Goal: Transaction & Acquisition: Purchase product/service

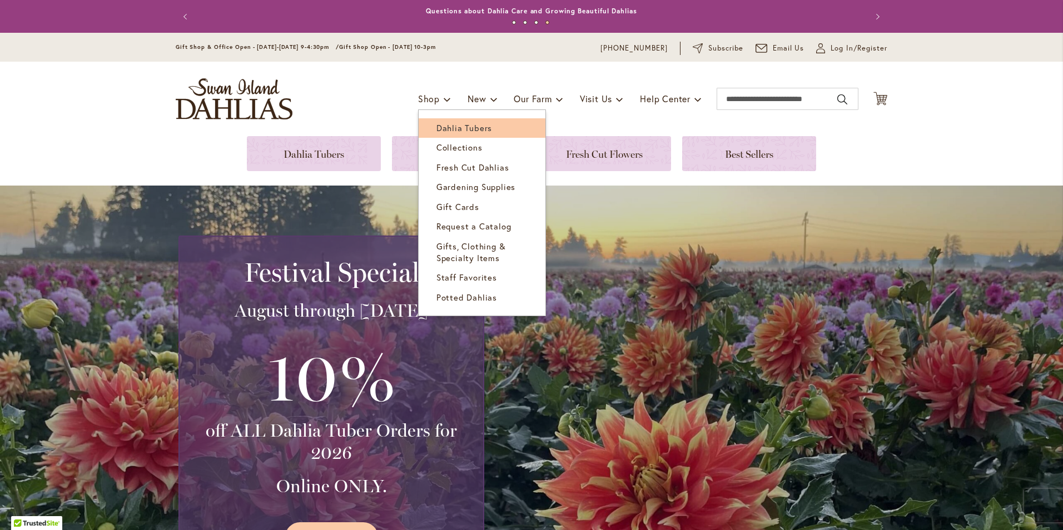
click at [445, 125] on span "Dahlia Tubers" at bounding box center [465, 127] width 56 height 11
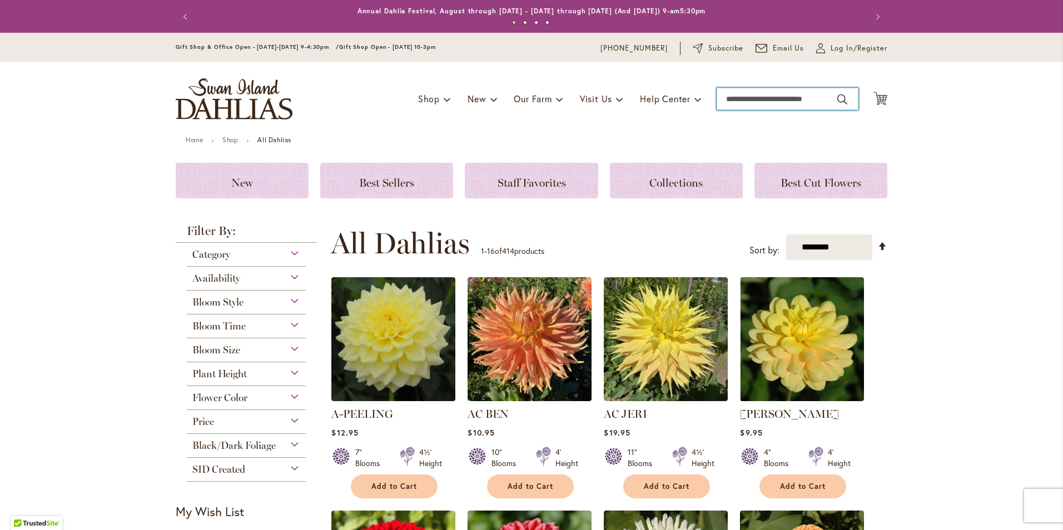
click at [727, 96] on input "Search" at bounding box center [788, 99] width 142 height 22
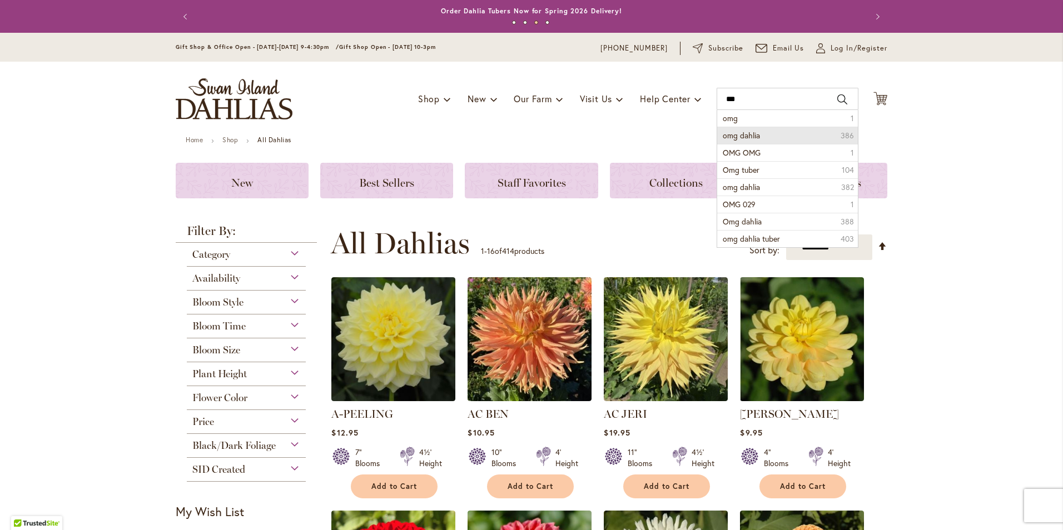
click at [741, 138] on span "omg dahlia" at bounding box center [741, 135] width 37 height 11
type input "**********"
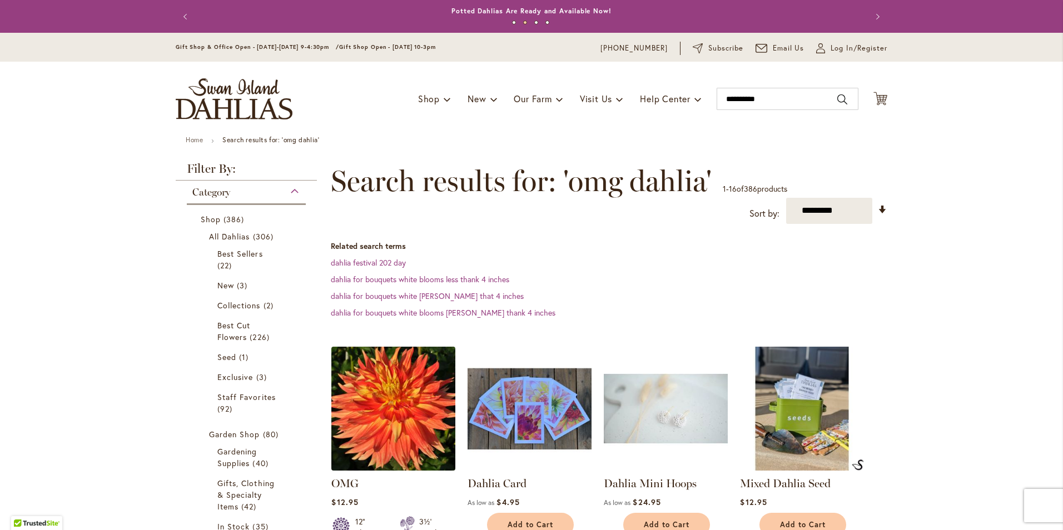
click at [385, 405] on img at bounding box center [394, 409] width 130 height 130
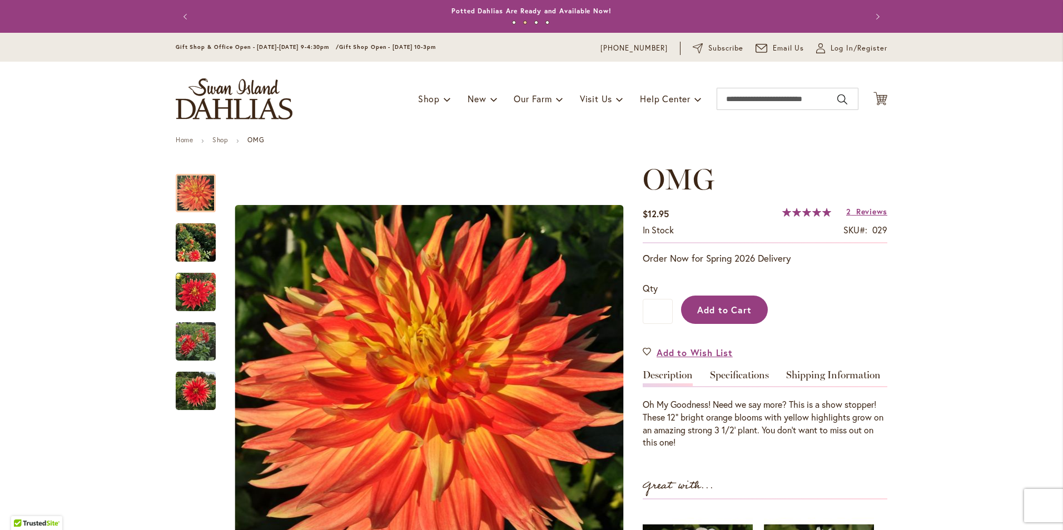
click at [725, 312] on span "Add to Cart" at bounding box center [724, 310] width 55 height 12
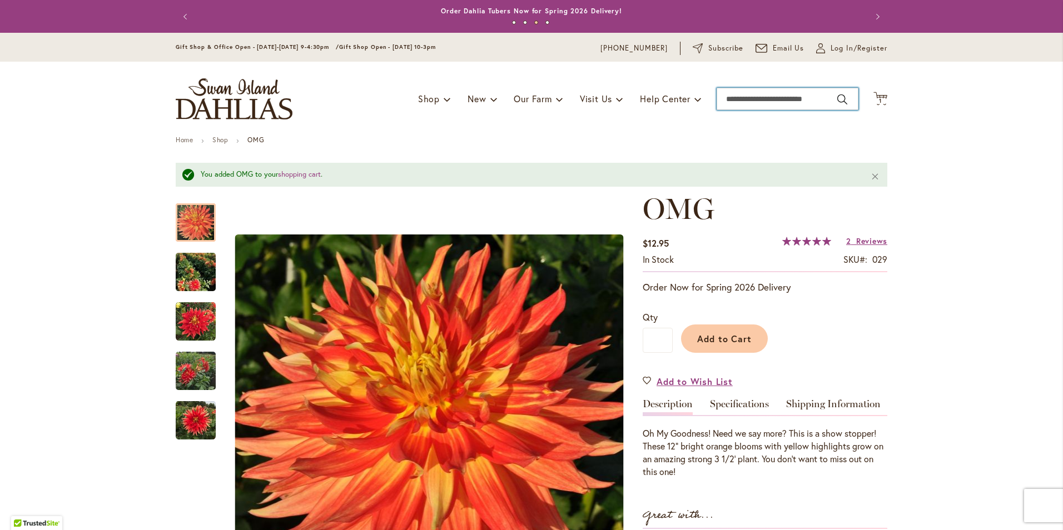
click at [728, 96] on input "Search" at bounding box center [788, 99] width 142 height 22
click at [824, 96] on input "Search" at bounding box center [788, 99] width 142 height 22
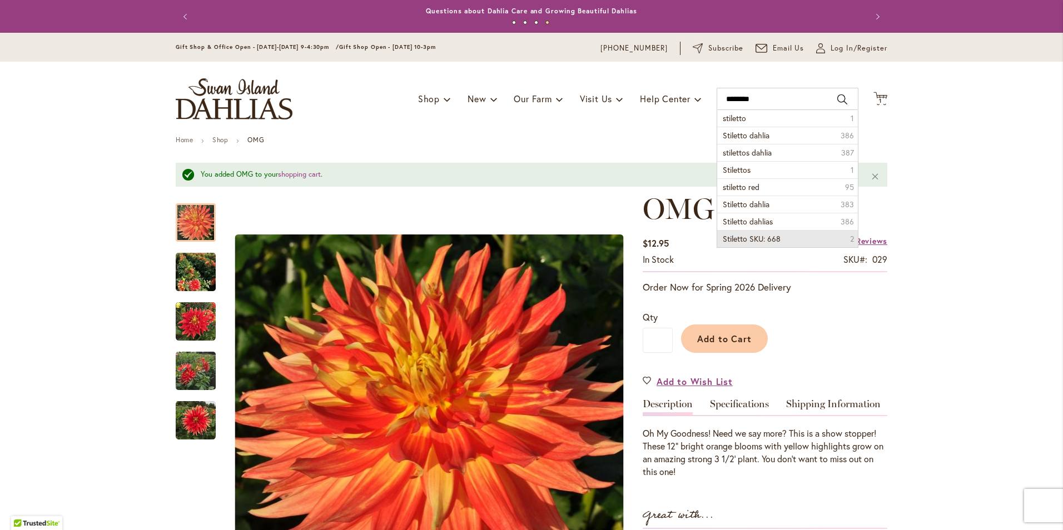
click at [755, 240] on span "Stiletto SKU: 668" at bounding box center [752, 239] width 58 height 11
type input "**********"
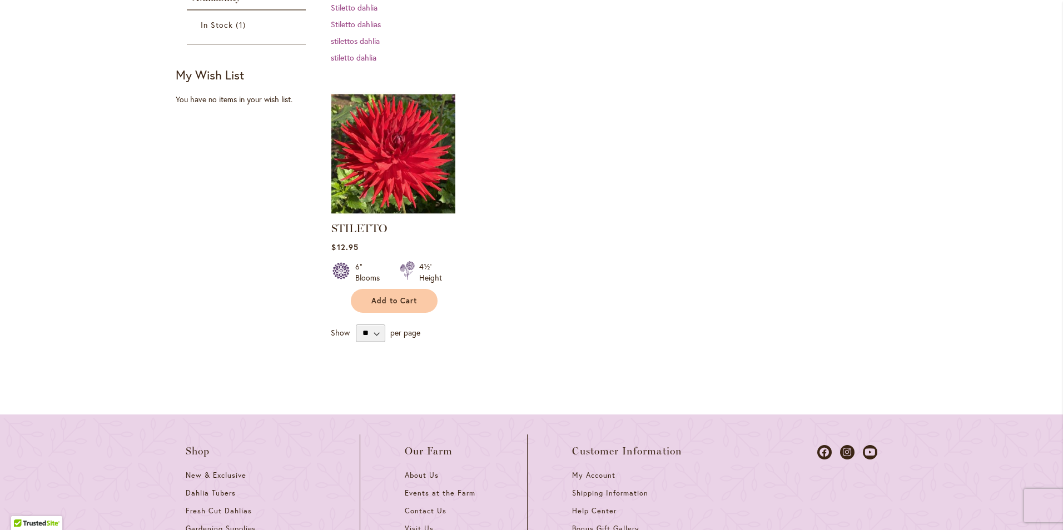
scroll to position [334, 0]
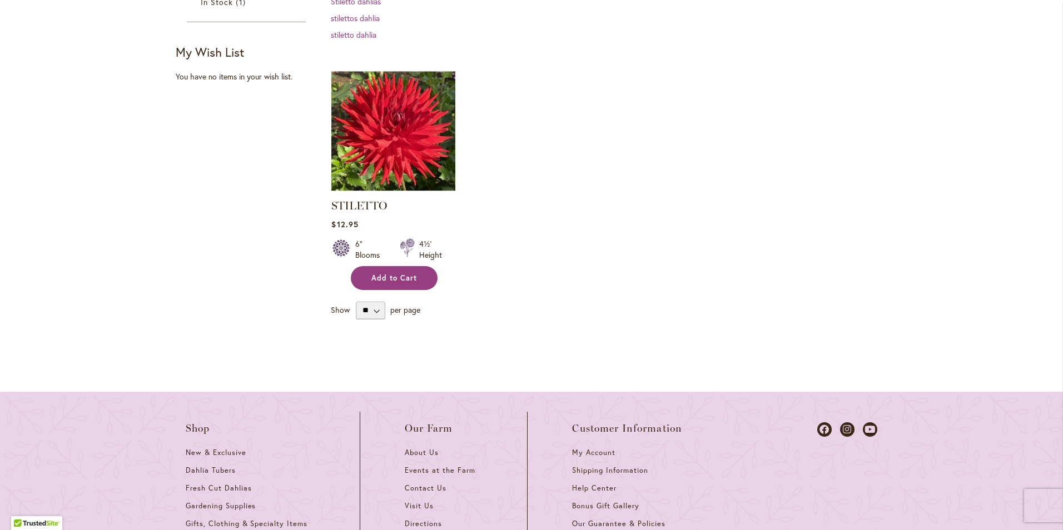
click at [400, 274] on span "Add to Cart" at bounding box center [394, 278] width 46 height 9
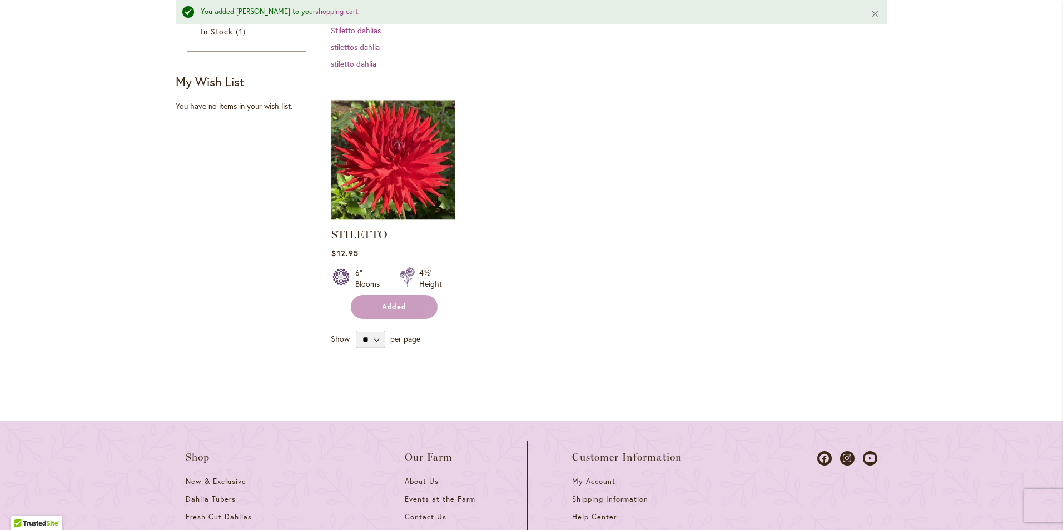
scroll to position [363, 0]
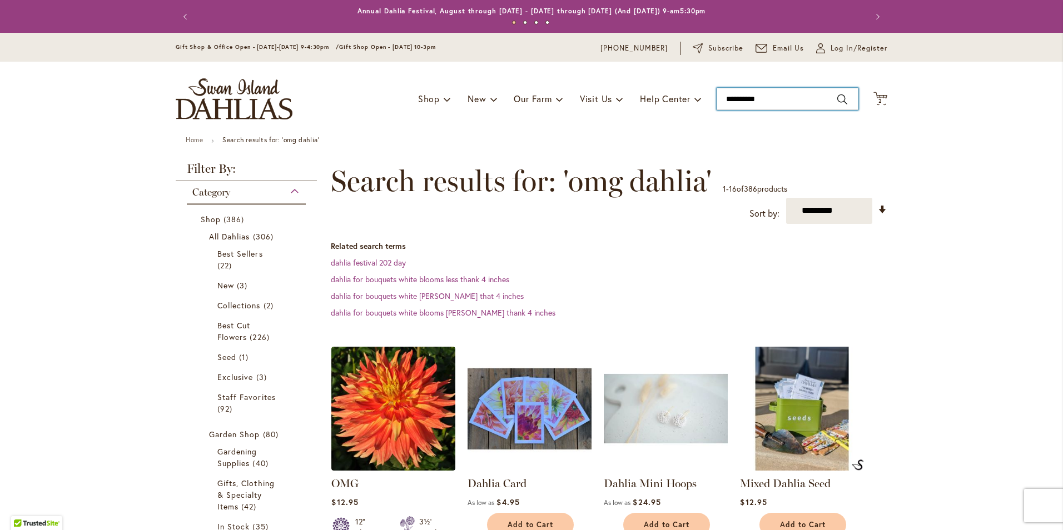
click at [767, 98] on input "**********" at bounding box center [788, 99] width 142 height 22
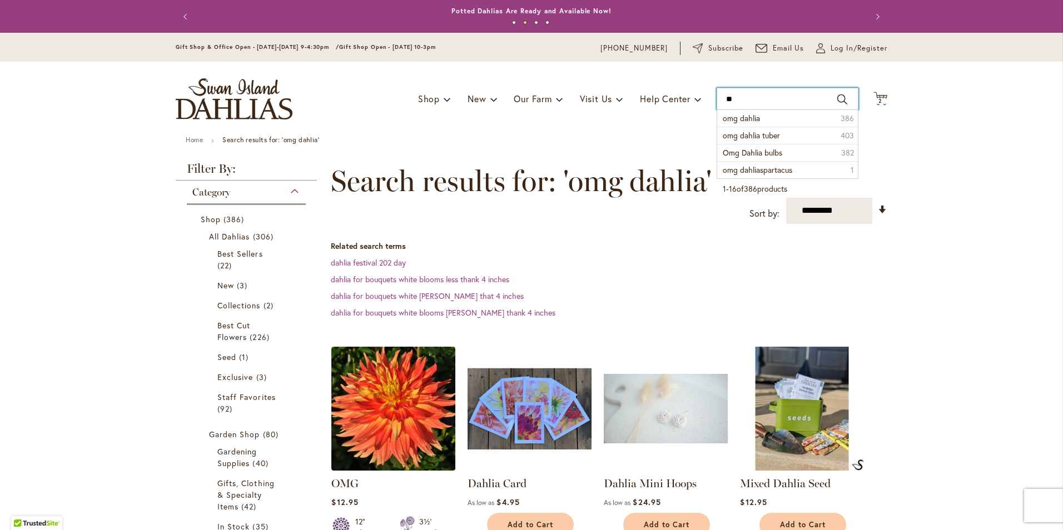
type input "*"
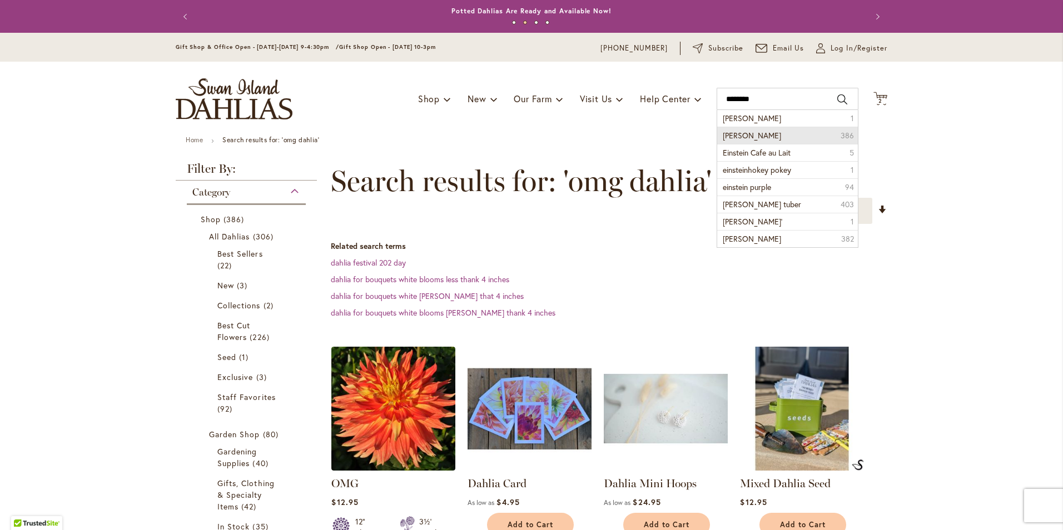
click at [728, 135] on span "Einstein dahlia" at bounding box center [752, 135] width 58 height 11
type input "**********"
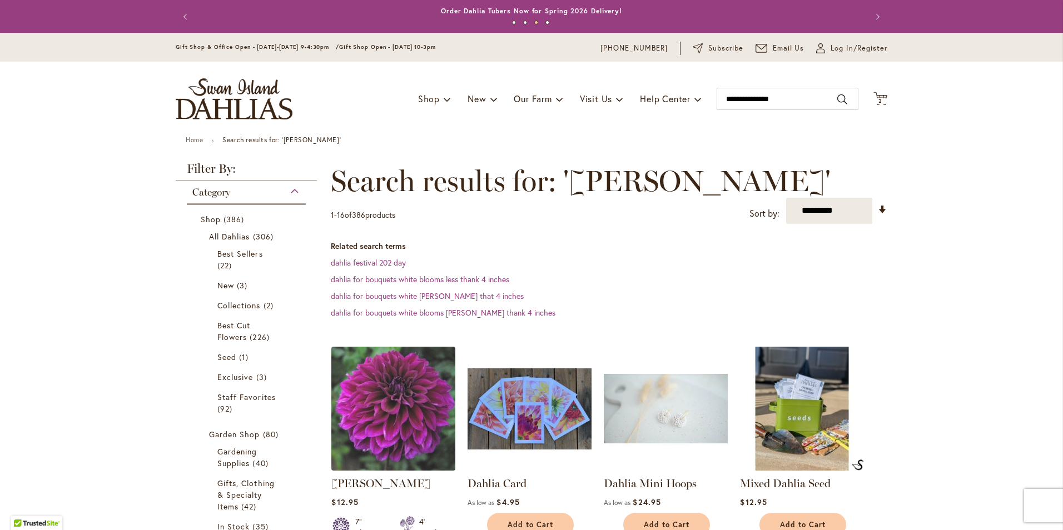
click at [396, 419] on img at bounding box center [394, 409] width 130 height 130
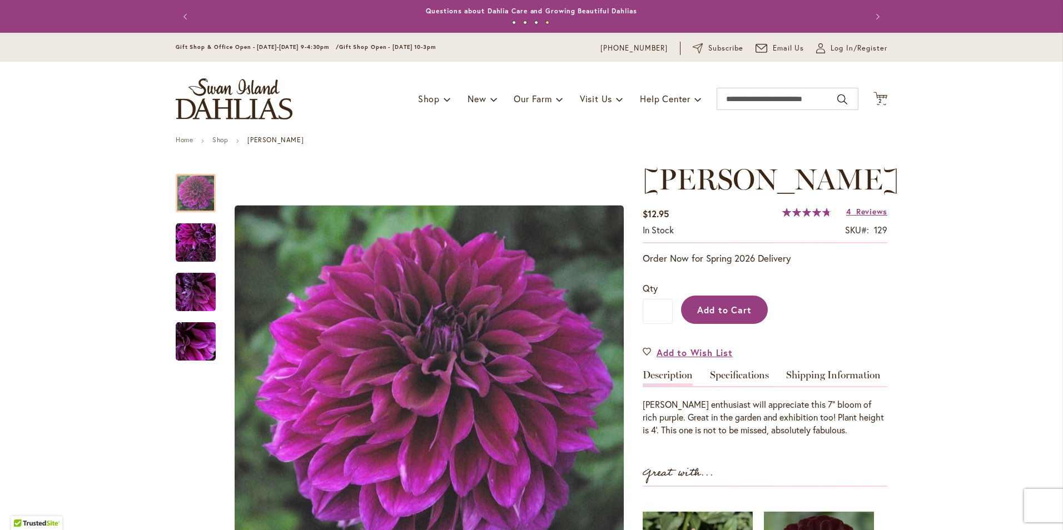
click at [710, 312] on span "Add to Cart" at bounding box center [724, 310] width 55 height 12
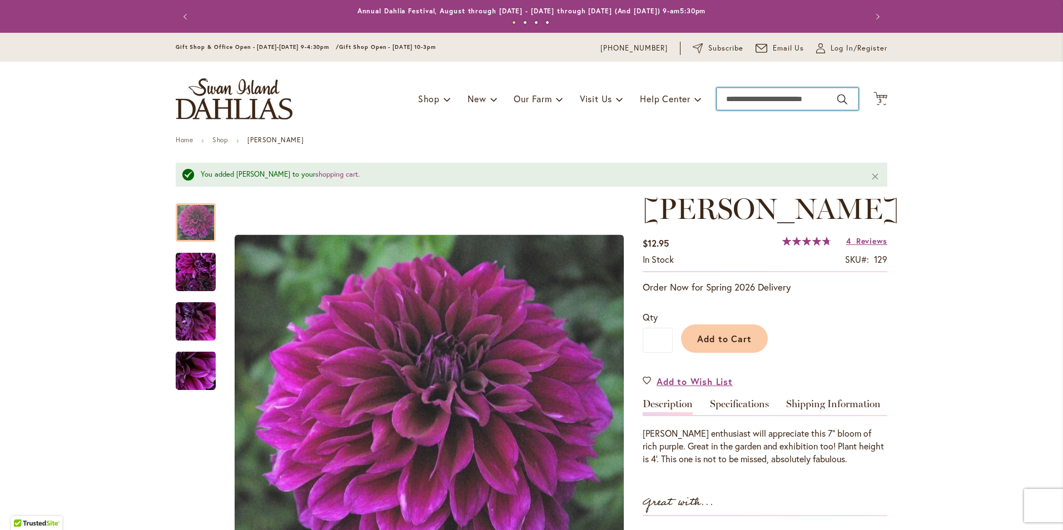
click at [725, 96] on input "Search" at bounding box center [788, 99] width 142 height 22
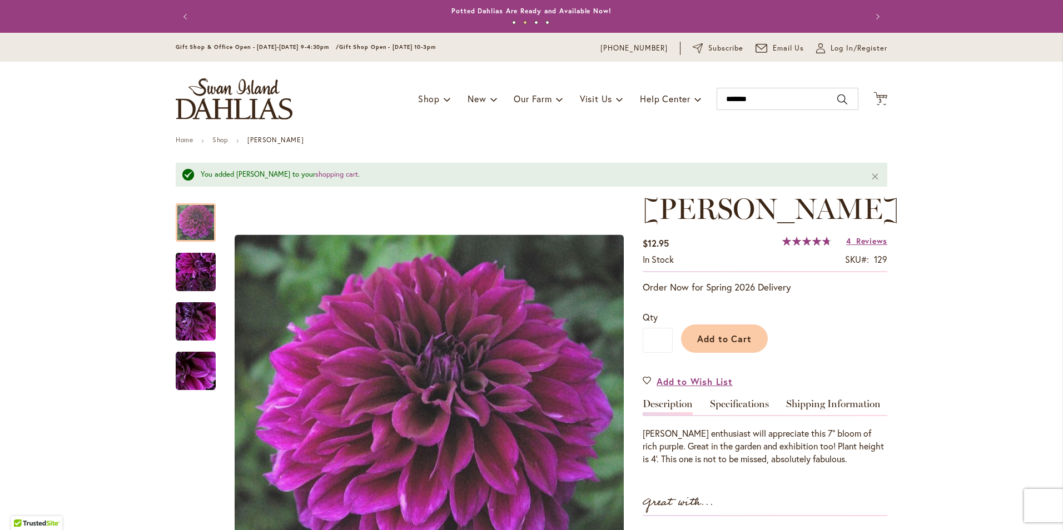
click at [837, 99] on button "Search" at bounding box center [842, 100] width 10 height 18
type input "*******"
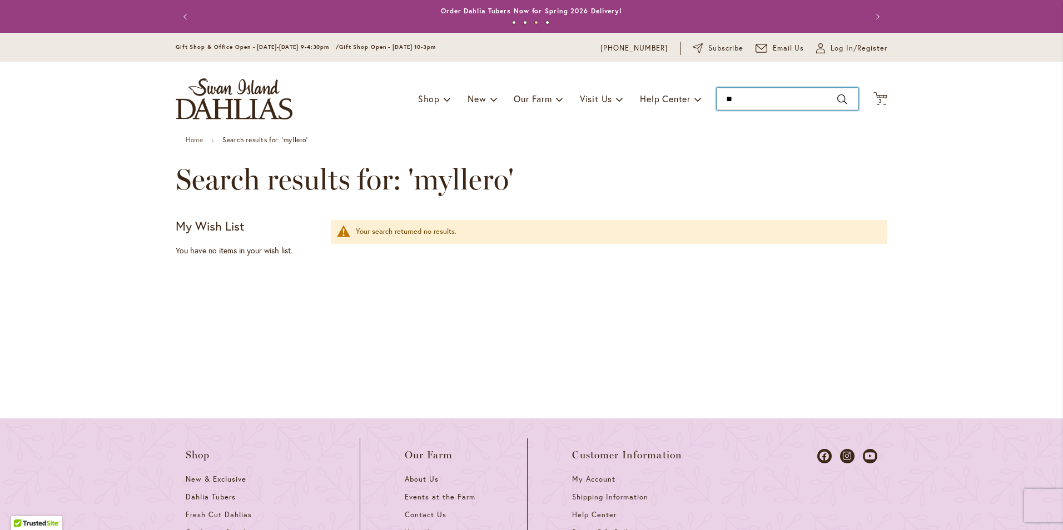
type input "*"
click at [837, 95] on button "Search" at bounding box center [842, 100] width 10 height 18
type input "**********"
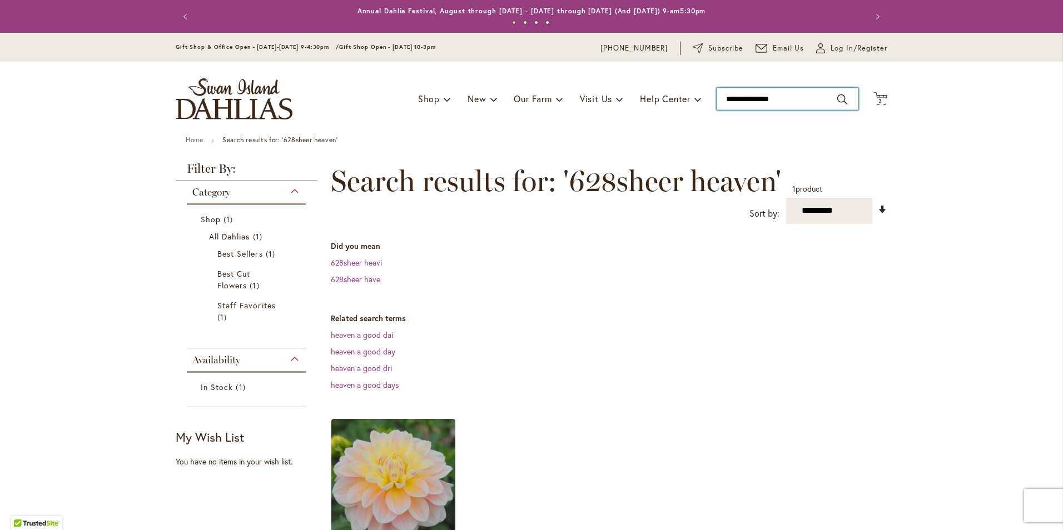
click at [785, 99] on input "**********" at bounding box center [788, 99] width 142 height 22
type input "*"
click at [728, 117] on span "papagena dahlia" at bounding box center [750, 118] width 55 height 11
type input "**********"
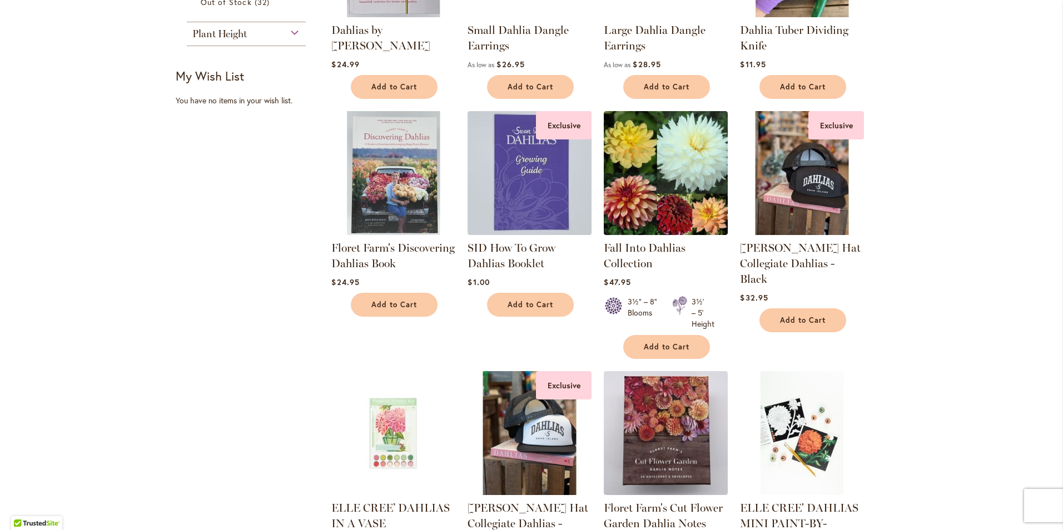
scroll to position [690, 0]
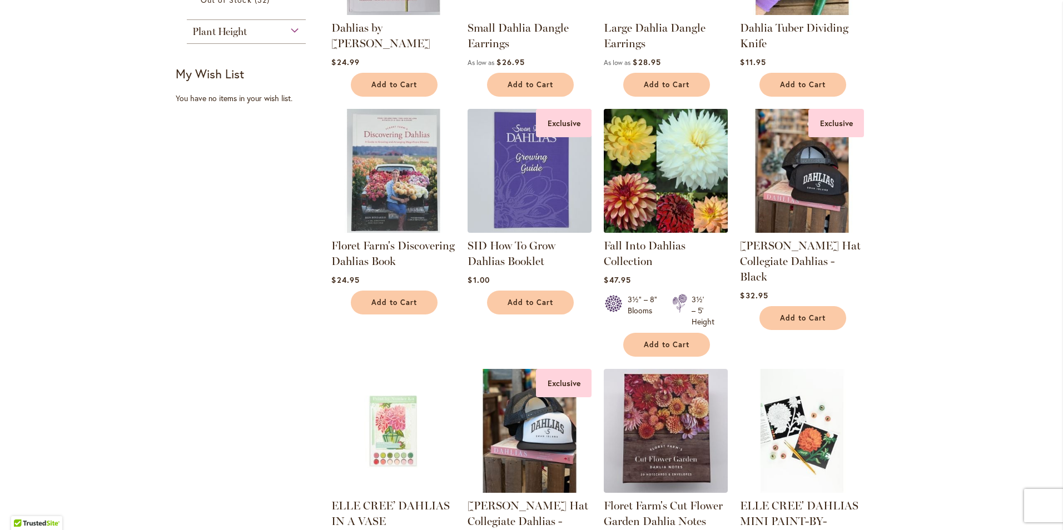
click at [647, 163] on img at bounding box center [666, 171] width 130 height 130
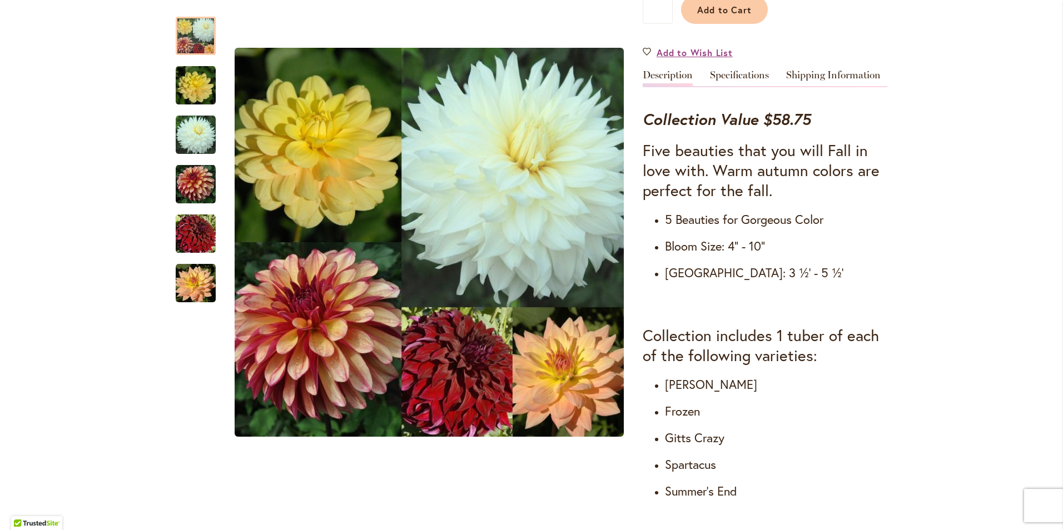
scroll to position [356, 0]
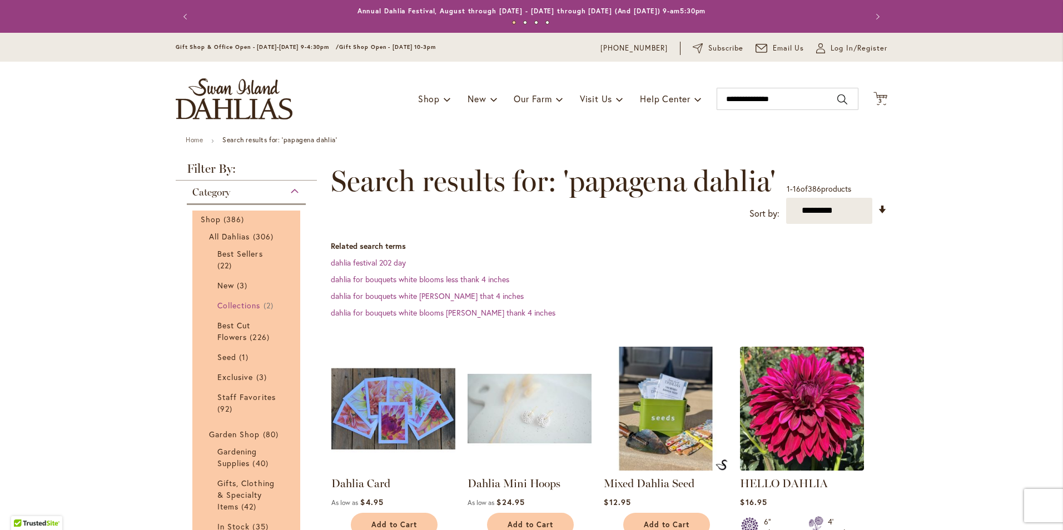
click at [240, 304] on span "Collections" at bounding box center [238, 305] width 43 height 11
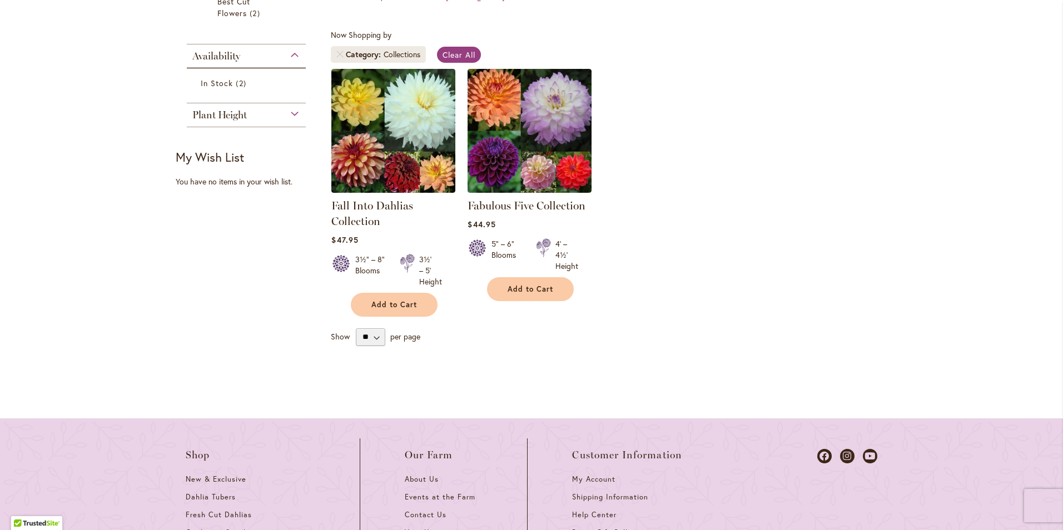
scroll to position [334, 0]
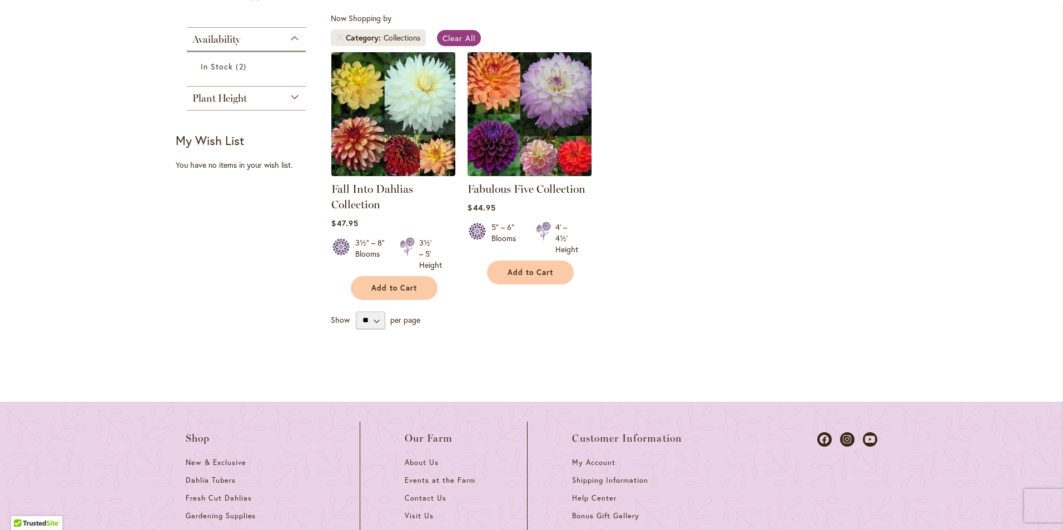
click at [549, 110] on img at bounding box center [530, 114] width 130 height 130
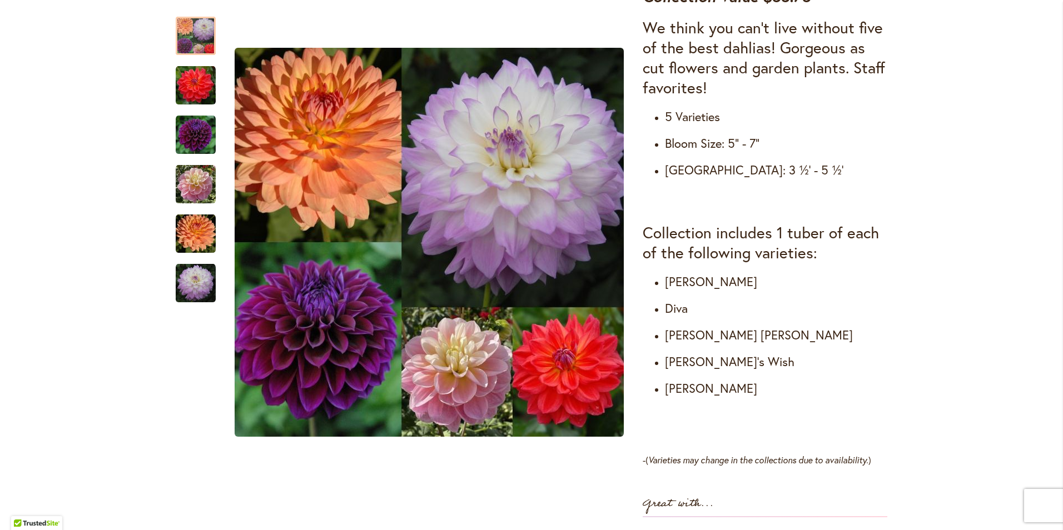
scroll to position [467, 0]
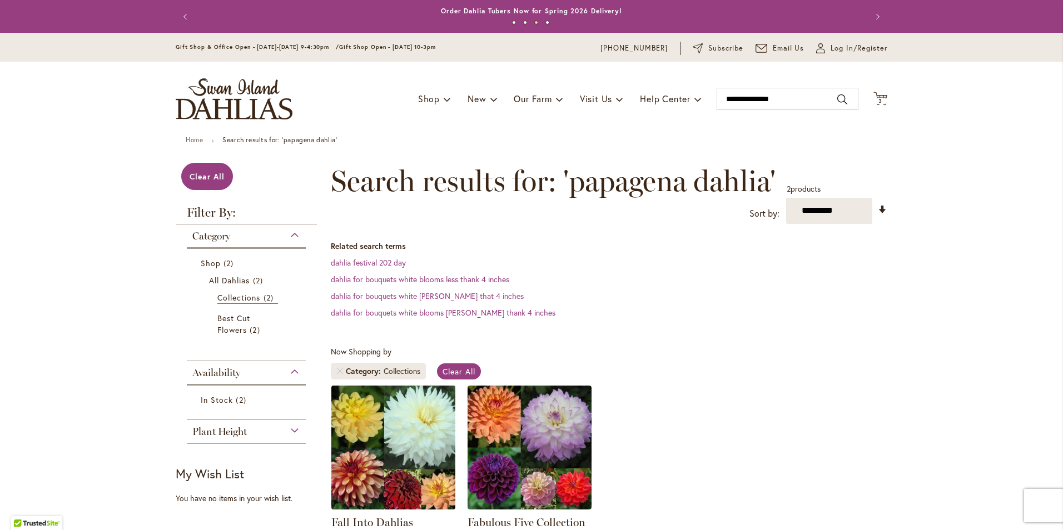
click at [379, 464] on img at bounding box center [394, 448] width 130 height 130
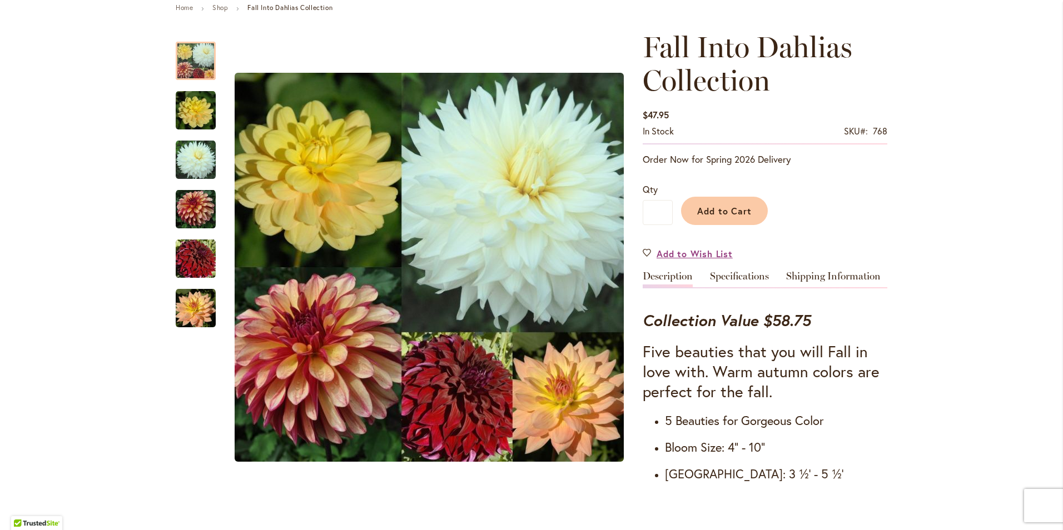
scroll to position [133, 0]
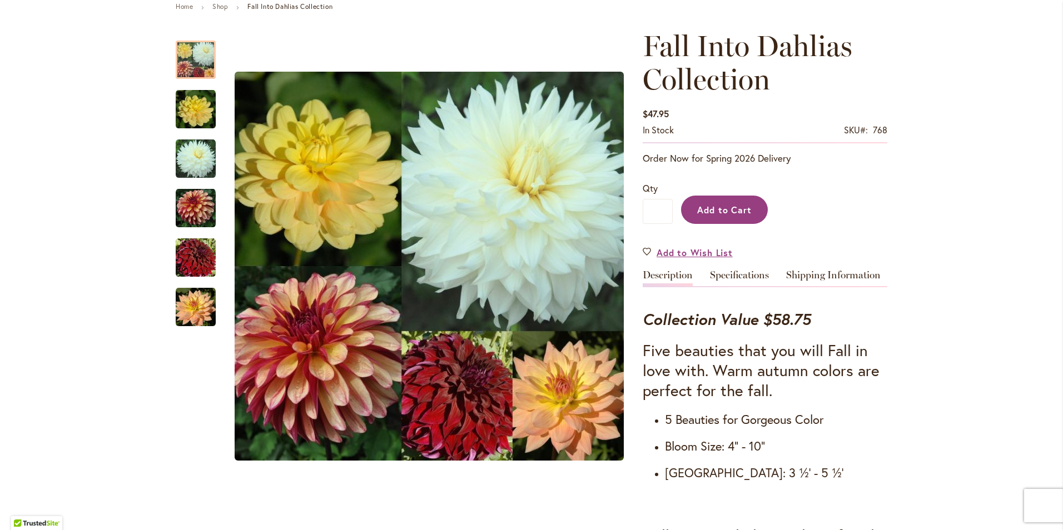
click at [722, 210] on span "Add to Cart" at bounding box center [724, 210] width 55 height 12
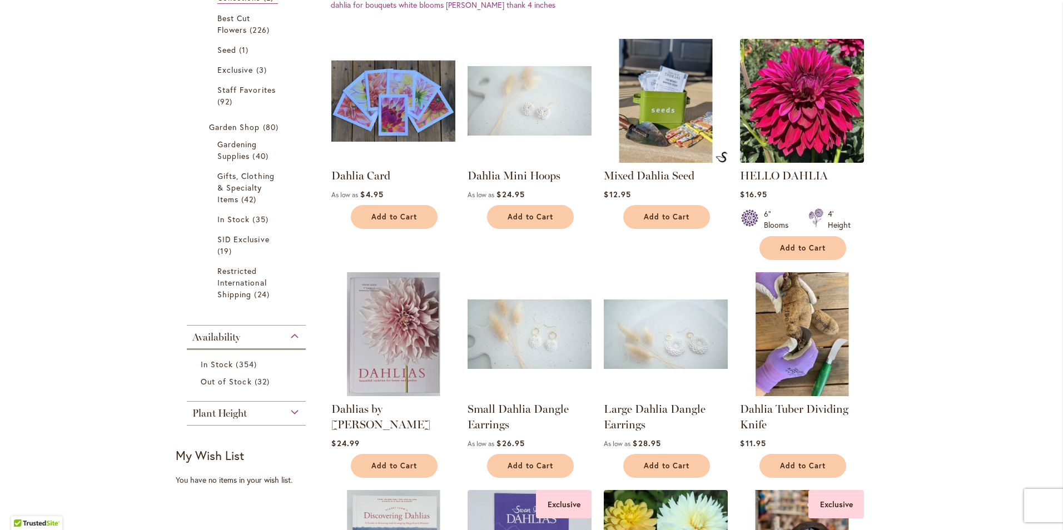
scroll to position [334, 0]
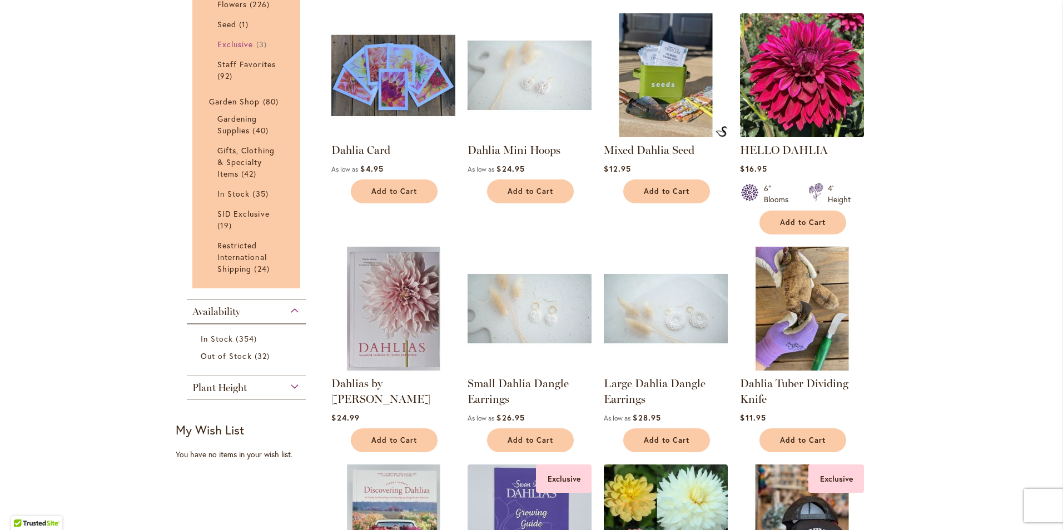
click at [229, 42] on span "Exclusive" at bounding box center [235, 44] width 36 height 11
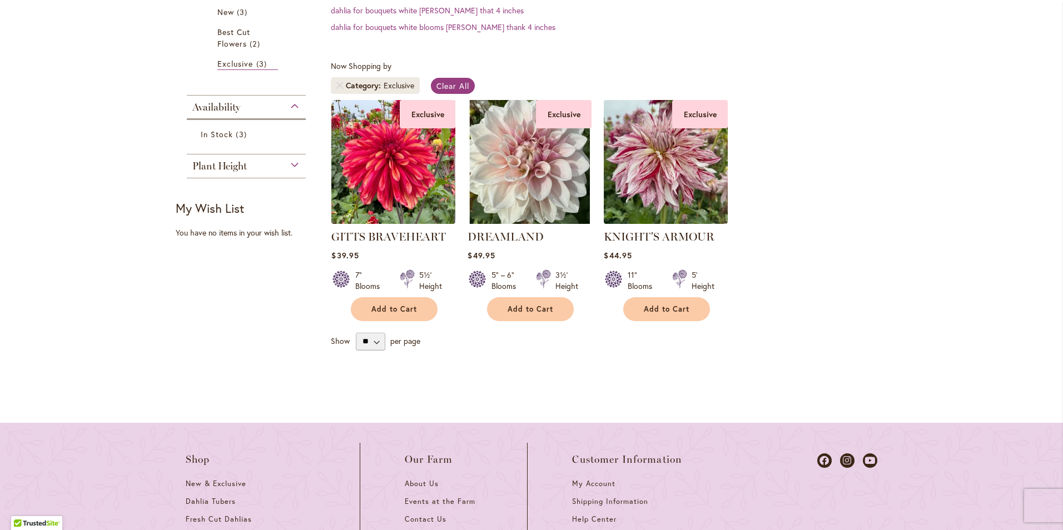
scroll to position [289, 0]
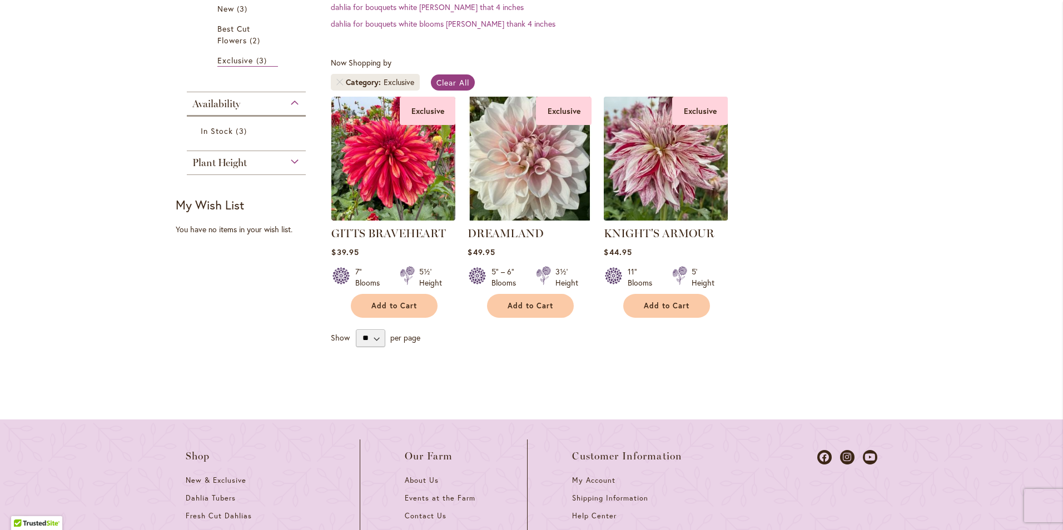
click at [652, 189] on img at bounding box center [666, 158] width 130 height 130
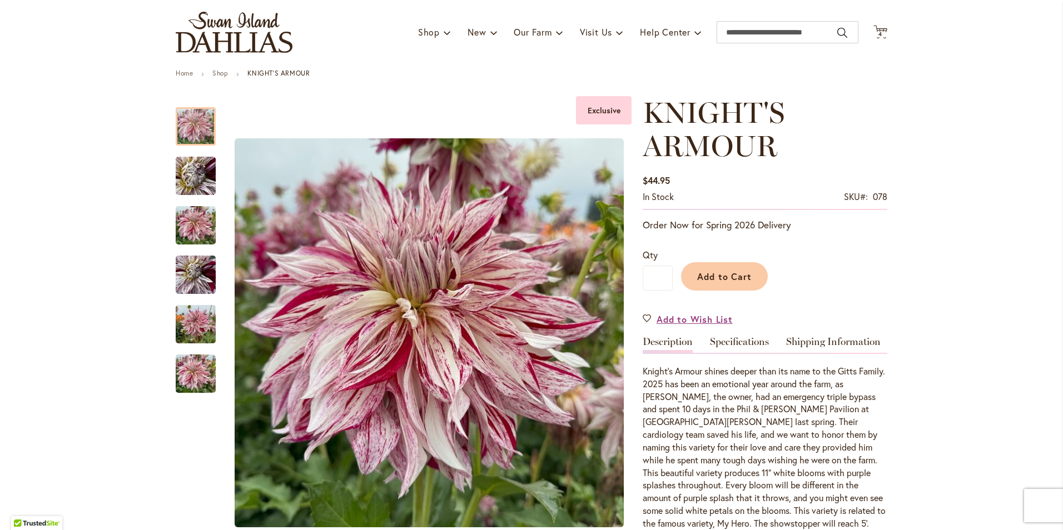
scroll to position [89, 0]
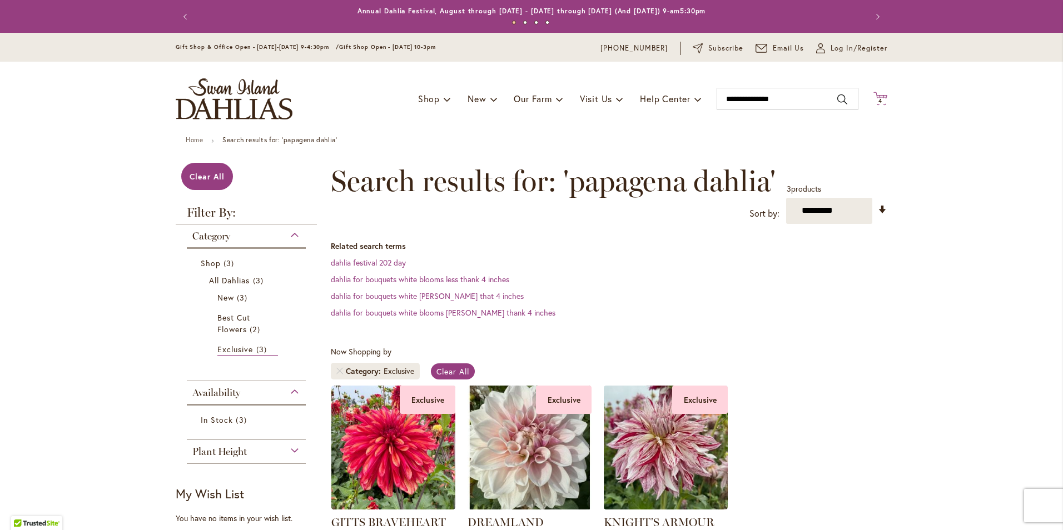
click at [875, 97] on icon "Cart .cls-1 { fill: #231f20; }" at bounding box center [881, 99] width 14 height 14
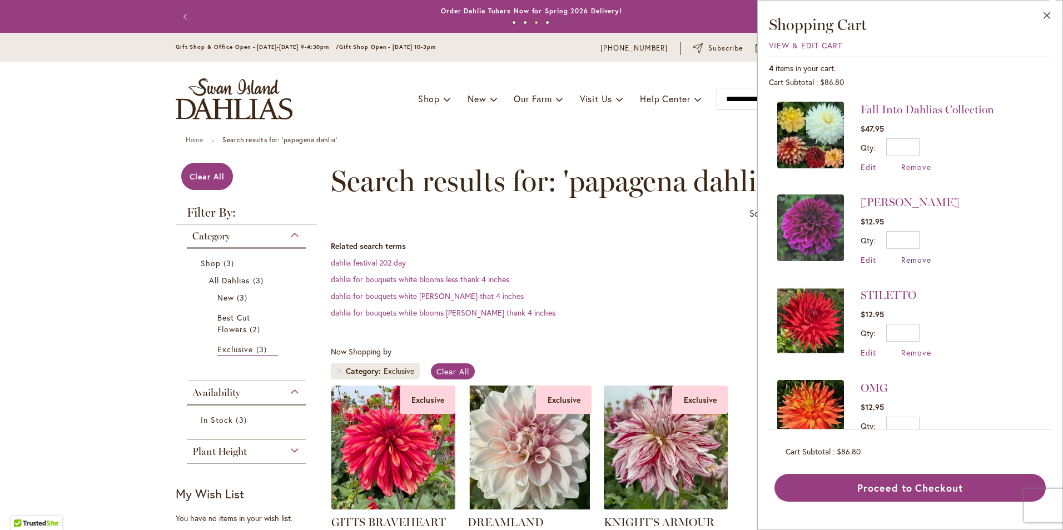
click at [916, 259] on span "Remove" at bounding box center [916, 260] width 30 height 11
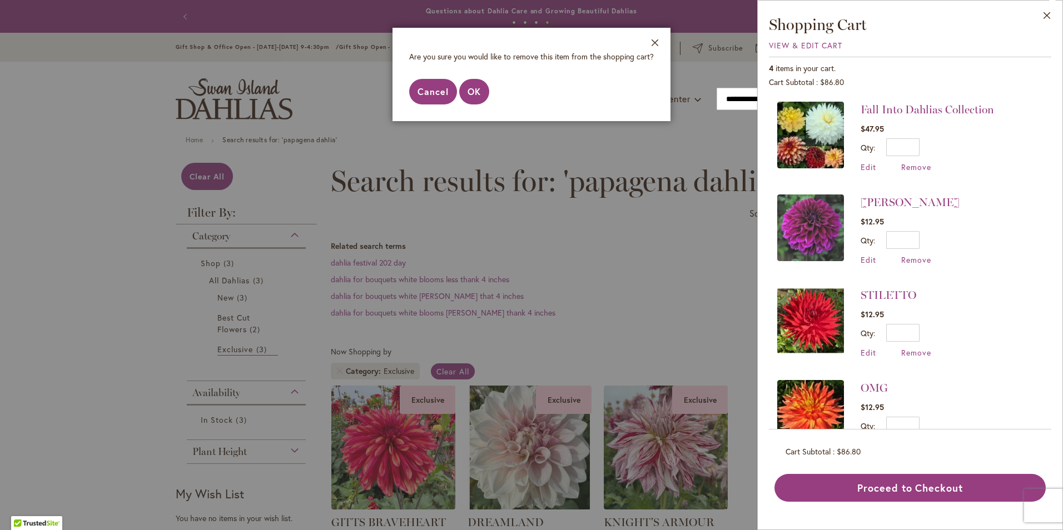
click at [438, 95] on span "Cancel" at bounding box center [433, 92] width 31 height 12
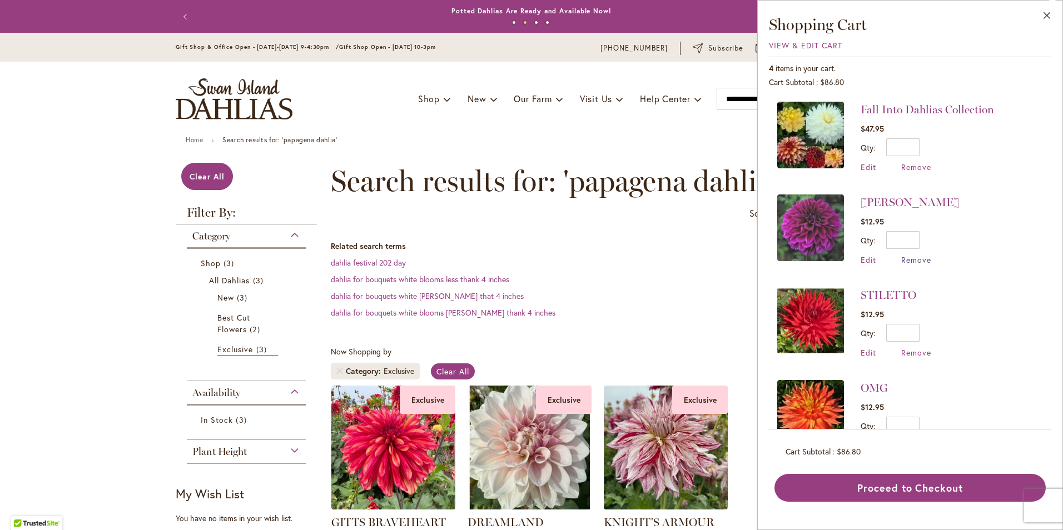
click at [921, 259] on span "Remove" at bounding box center [916, 260] width 30 height 11
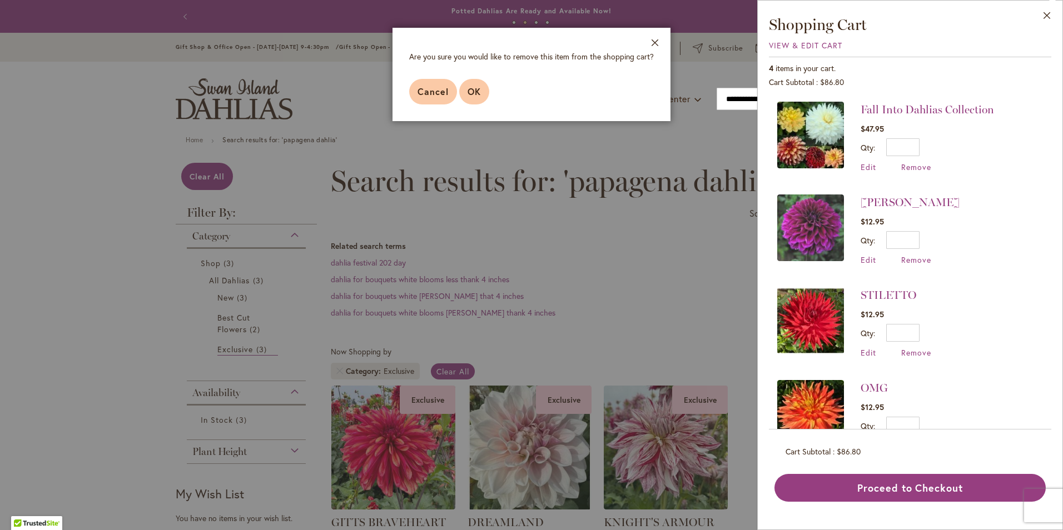
click at [481, 87] on button "OK" at bounding box center [474, 92] width 30 height 26
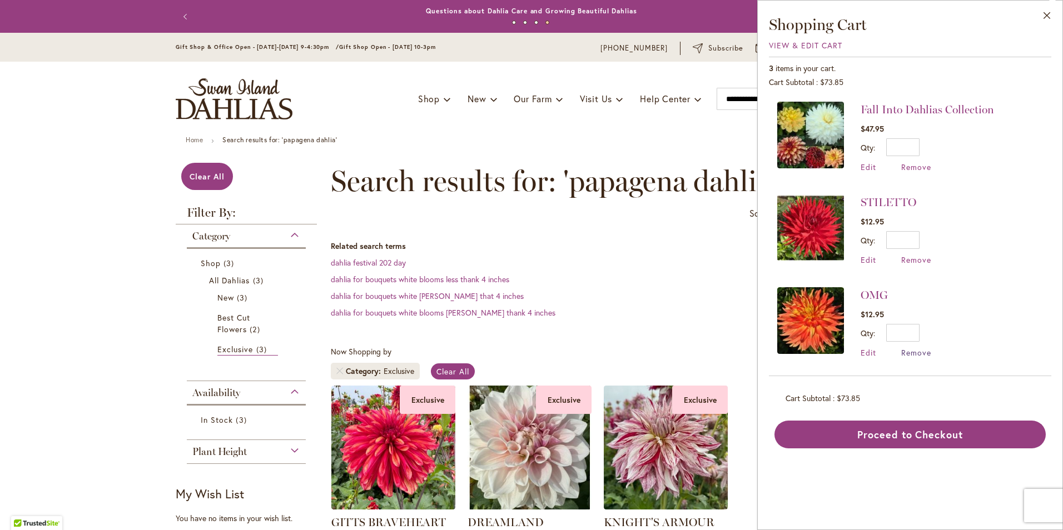
click at [914, 355] on span "Remove" at bounding box center [916, 353] width 30 height 11
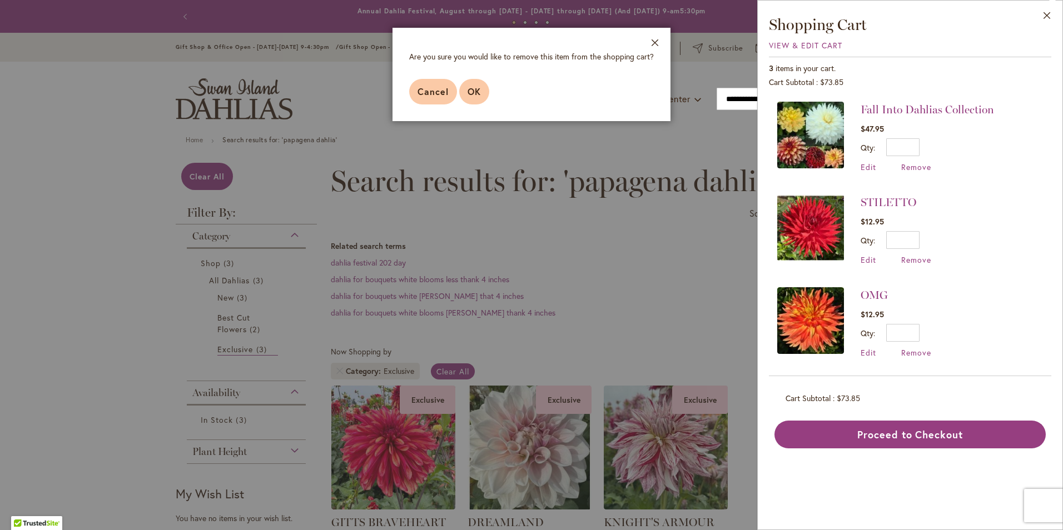
click at [475, 91] on span "OK" at bounding box center [474, 92] width 13 height 12
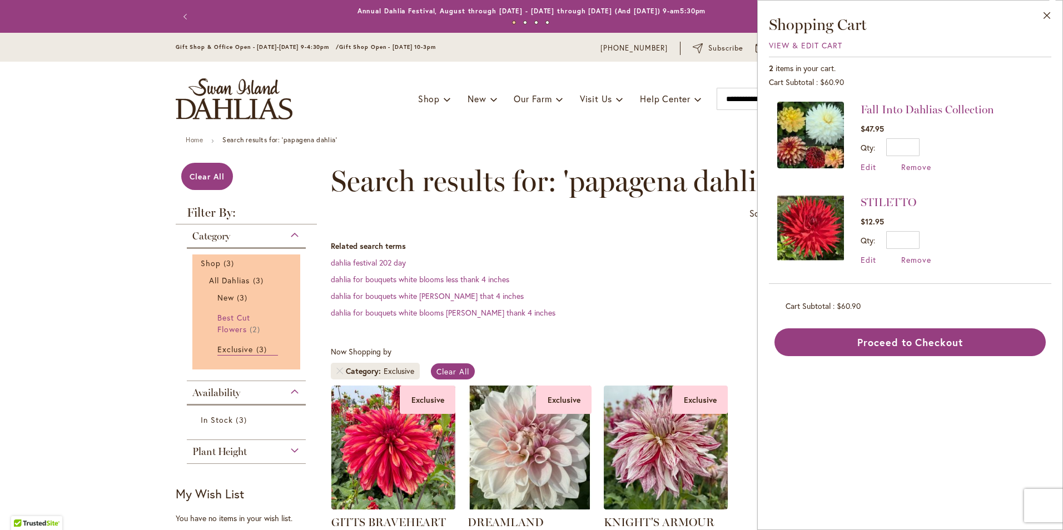
click at [233, 322] on link "Best Cut Flowers 2 items" at bounding box center [247, 323] width 61 height 23
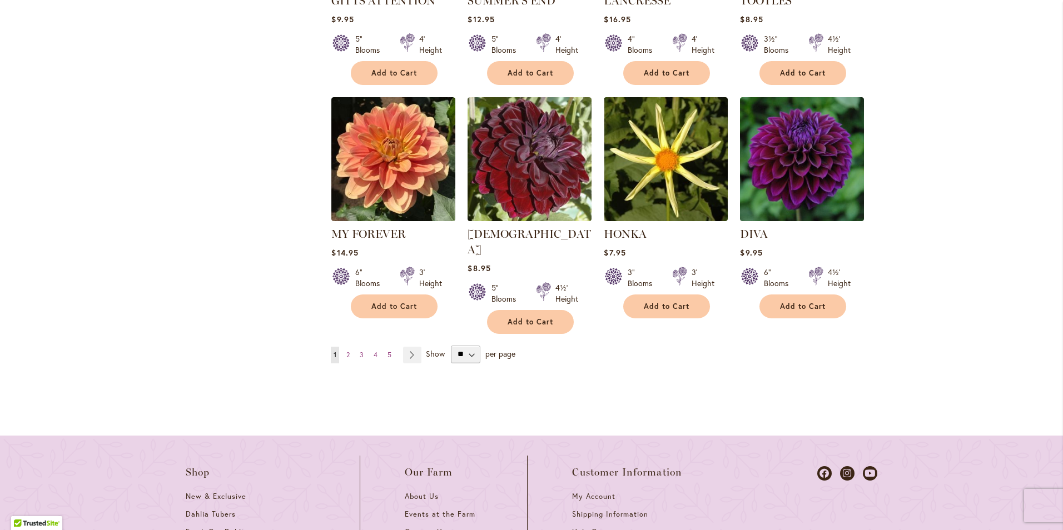
scroll to position [1068, 0]
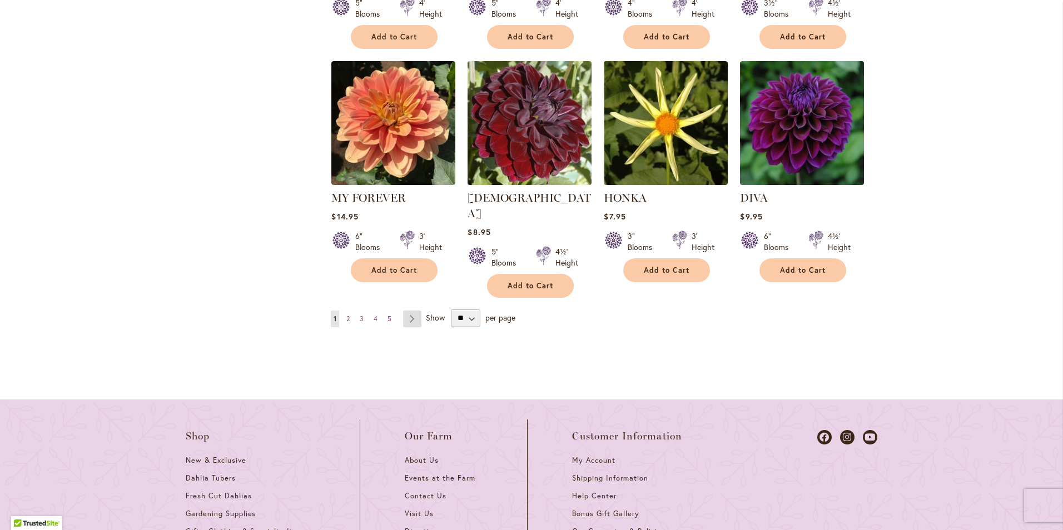
click at [405, 311] on link "Page Next" at bounding box center [412, 319] width 18 height 17
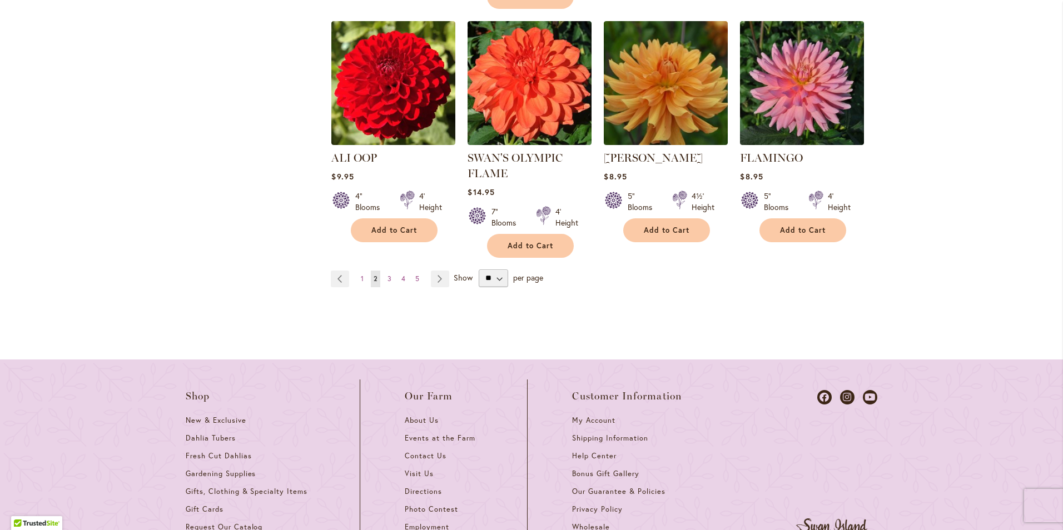
scroll to position [1112, 0]
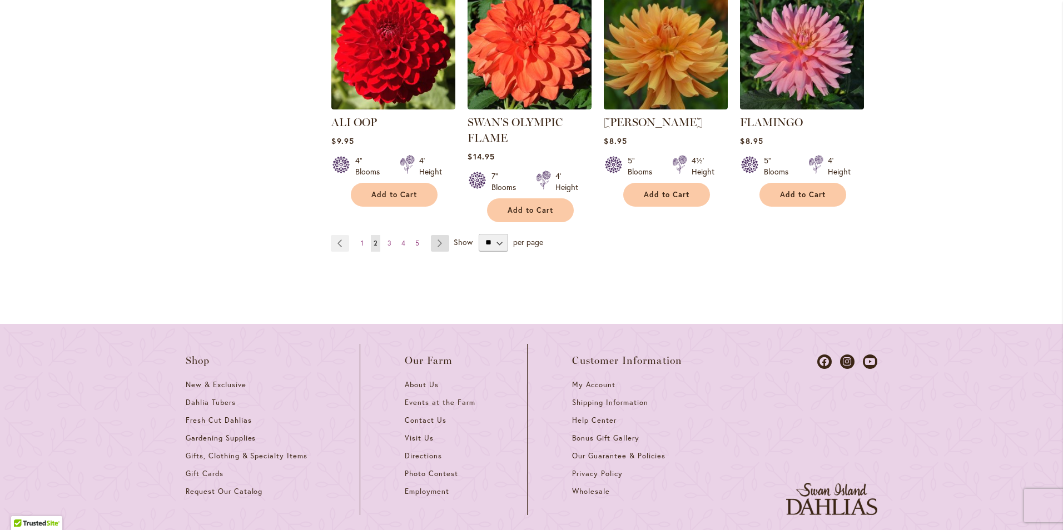
click at [434, 244] on link "Page Next" at bounding box center [440, 243] width 18 height 17
click at [434, 240] on link "Page Next" at bounding box center [440, 243] width 18 height 17
click at [388, 240] on span "3" at bounding box center [390, 243] width 4 height 8
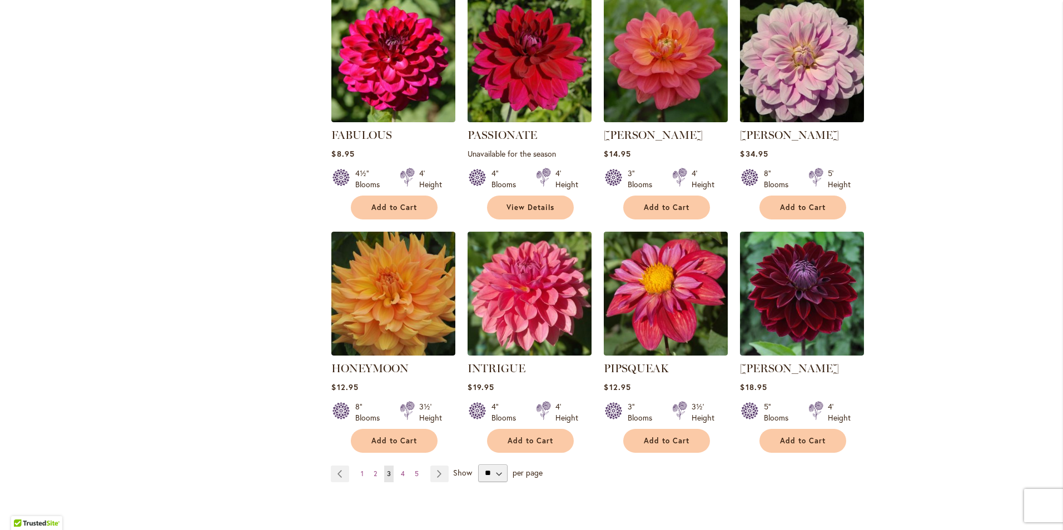
scroll to position [912, 0]
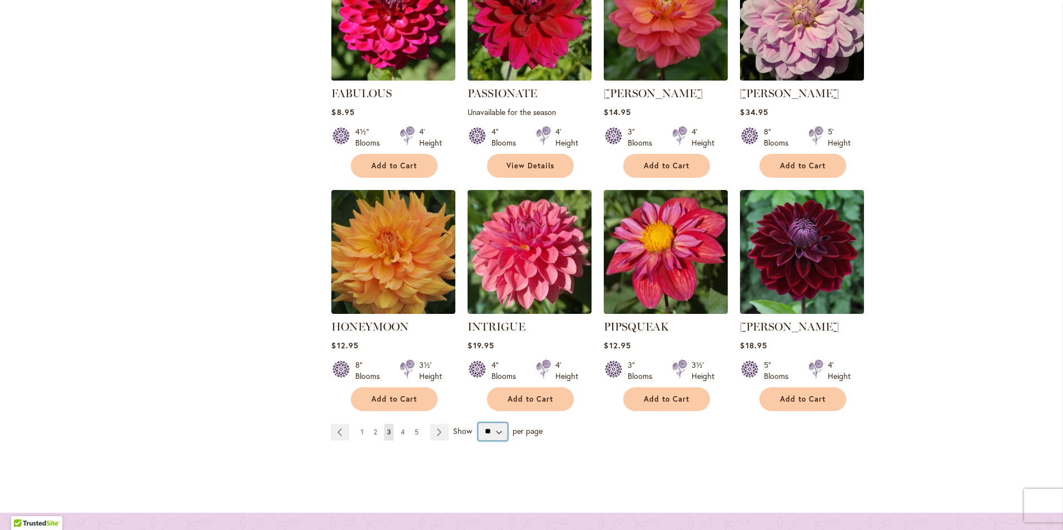
click at [497, 423] on select "** ** ** **" at bounding box center [492, 432] width 29 height 18
select select "**"
click at [478, 423] on select "** ** ** **" at bounding box center [492, 432] width 29 height 18
click at [398, 424] on link "Page 4" at bounding box center [402, 432] width 9 height 17
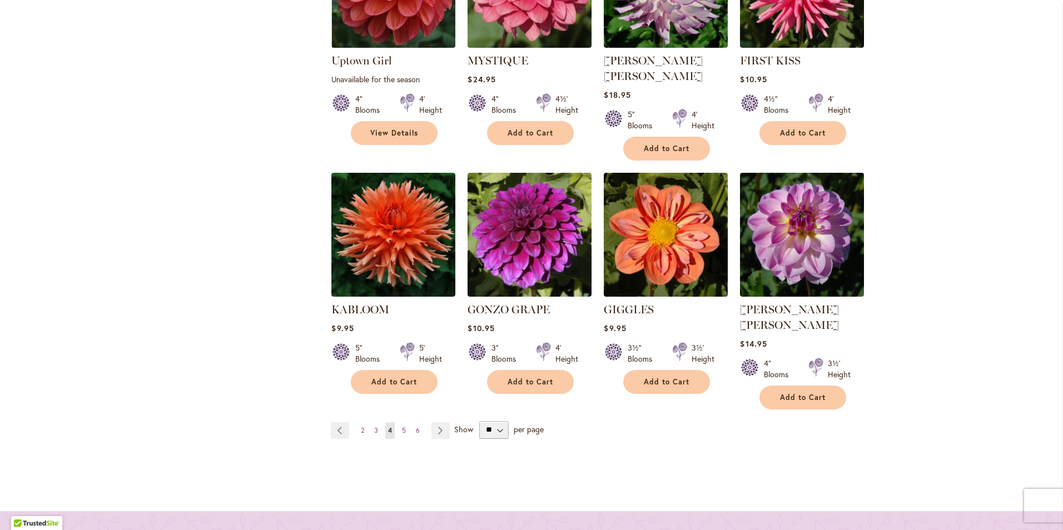
scroll to position [956, 0]
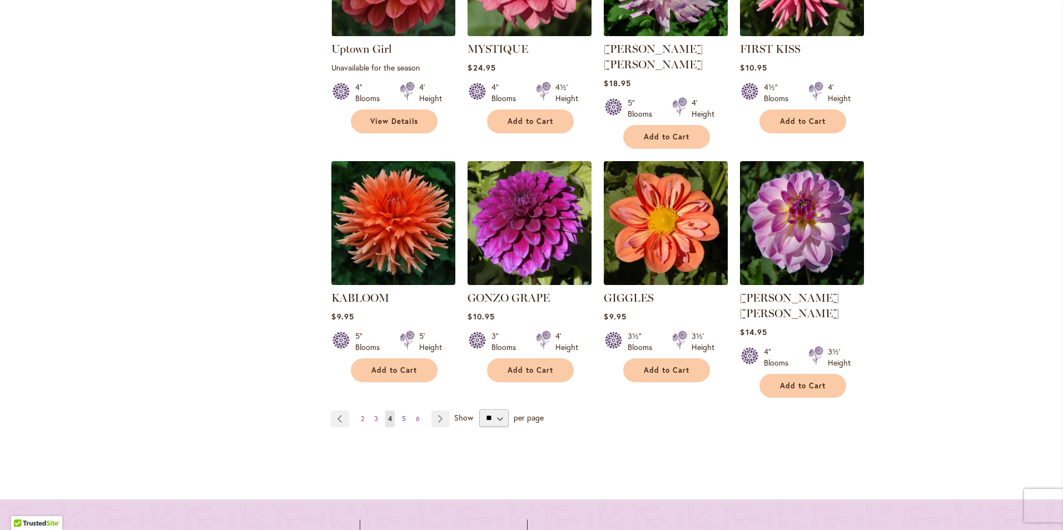
click at [402, 415] on span "5" at bounding box center [404, 419] width 4 height 8
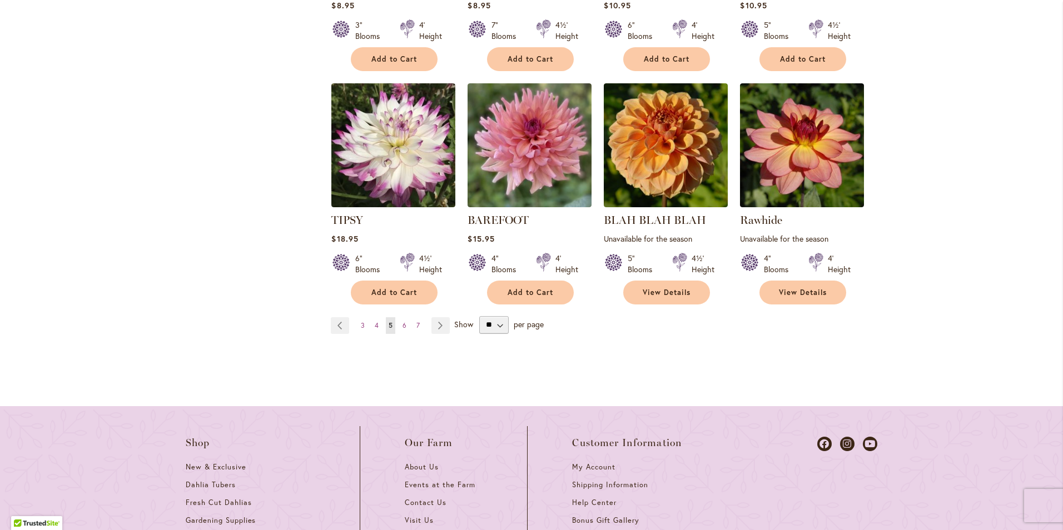
scroll to position [1023, 0]
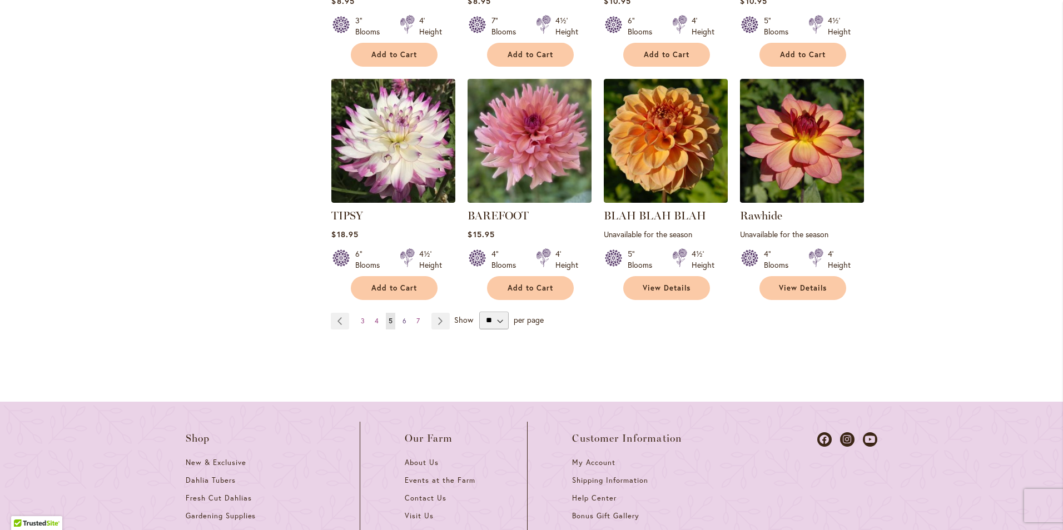
click at [403, 317] on span "6" at bounding box center [405, 321] width 4 height 8
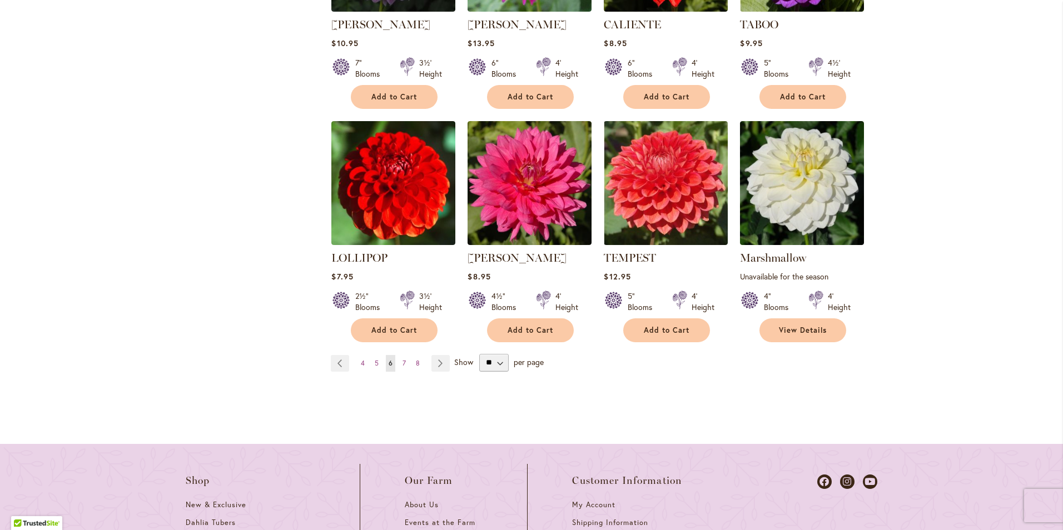
scroll to position [1045, 0]
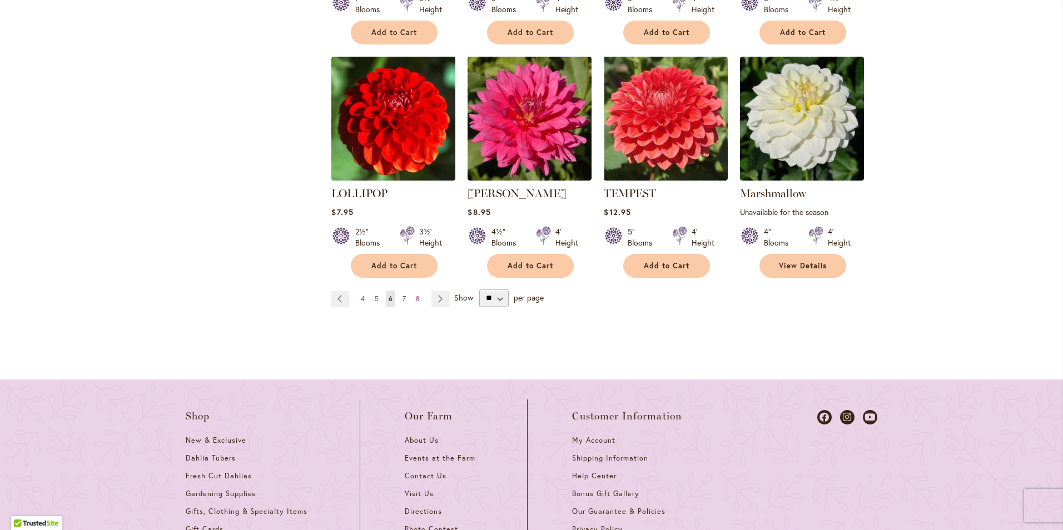
click at [402, 291] on link "Page 7" at bounding box center [404, 299] width 9 height 17
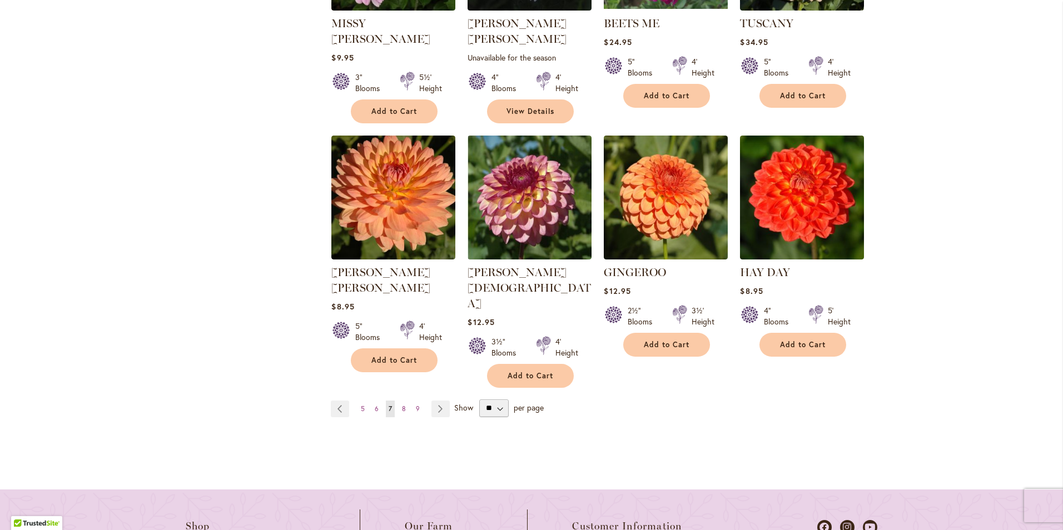
scroll to position [1001, 0]
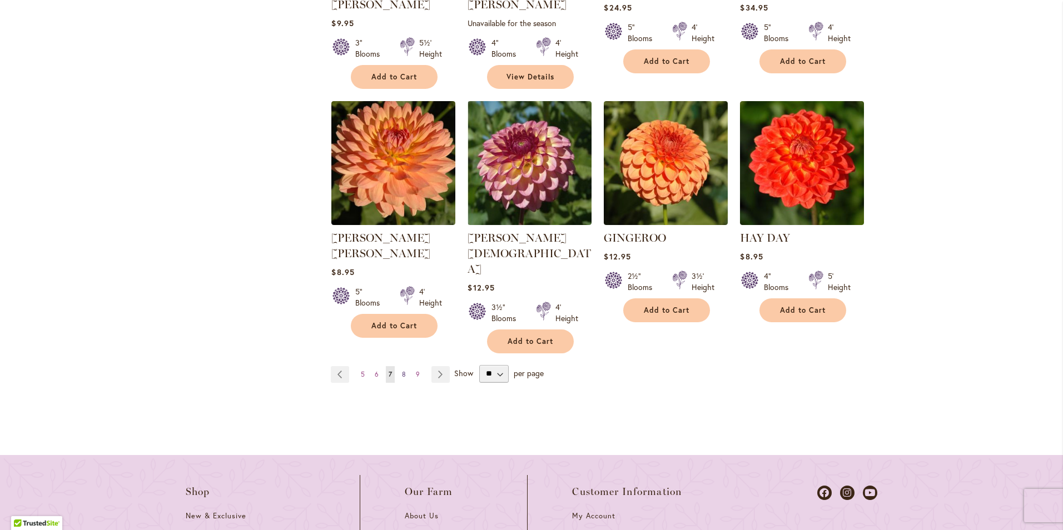
click at [402, 370] on span "8" at bounding box center [404, 374] width 4 height 8
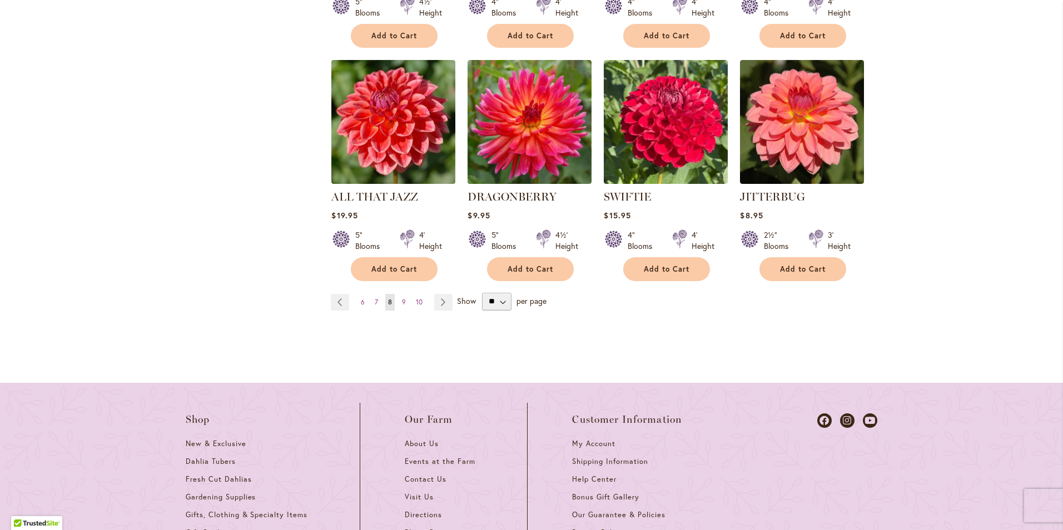
scroll to position [1068, 0]
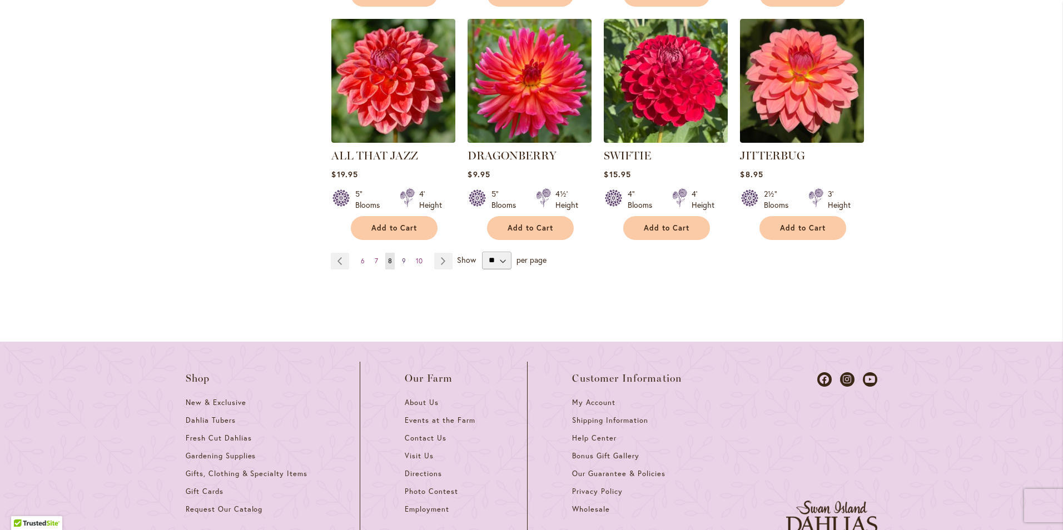
click at [401, 256] on link "Page 9" at bounding box center [403, 261] width 9 height 17
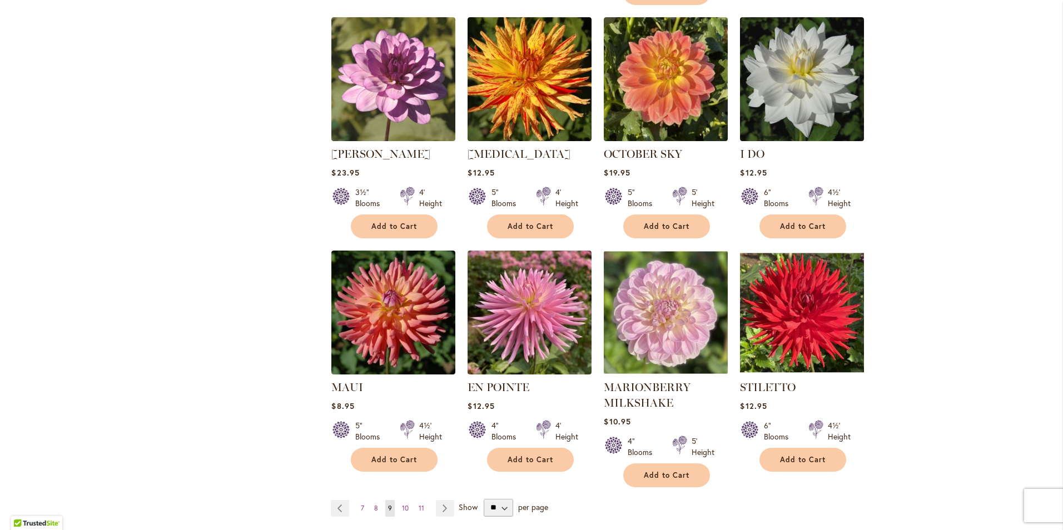
scroll to position [963, 0]
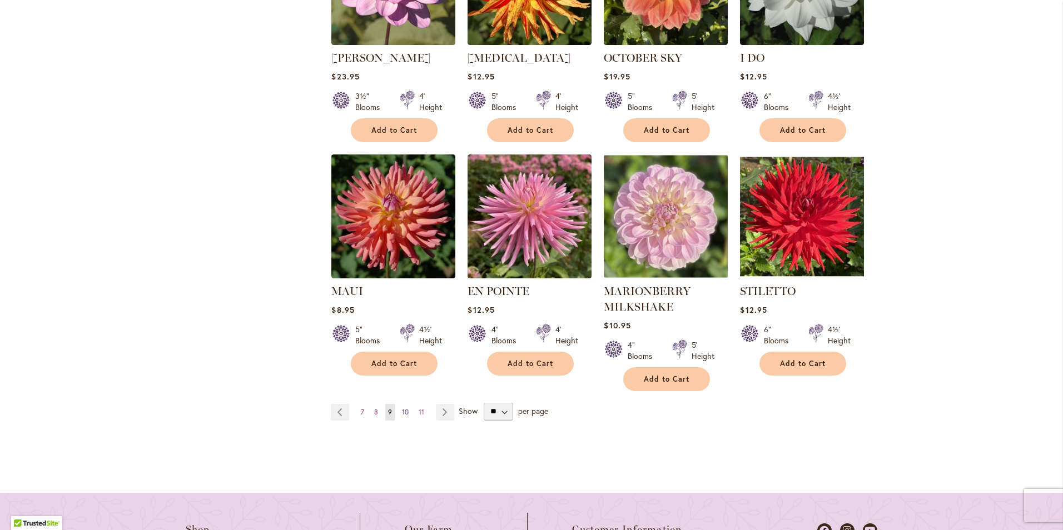
click at [402, 408] on span "10" at bounding box center [405, 412] width 7 height 8
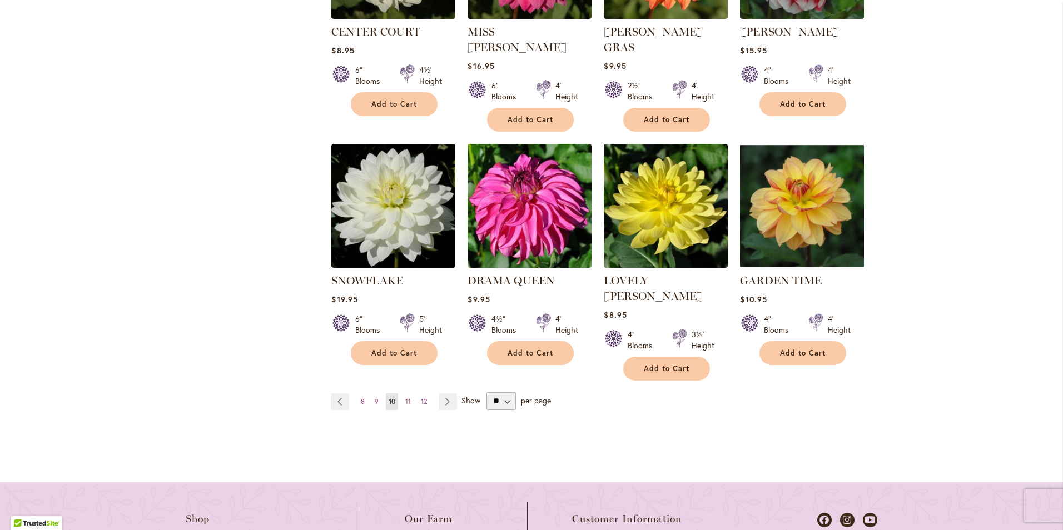
scroll to position [1001, 0]
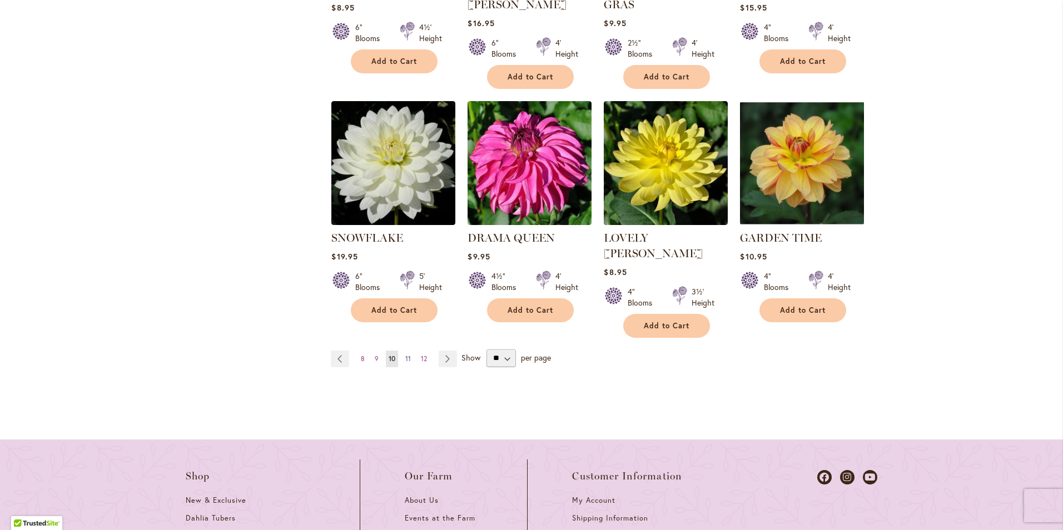
click at [405, 355] on span "11" at bounding box center [408, 359] width 6 height 8
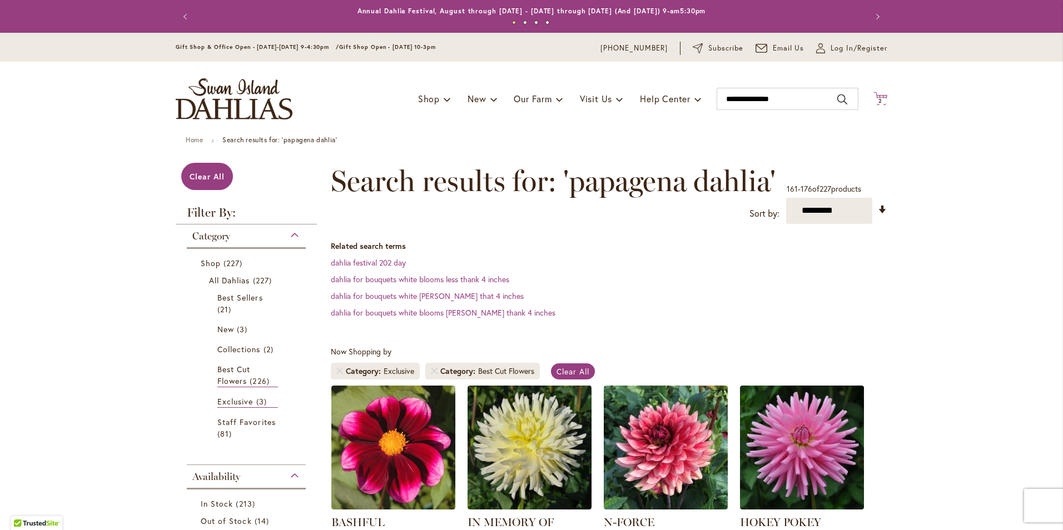
click at [879, 100] on span "2" at bounding box center [881, 100] width 4 height 7
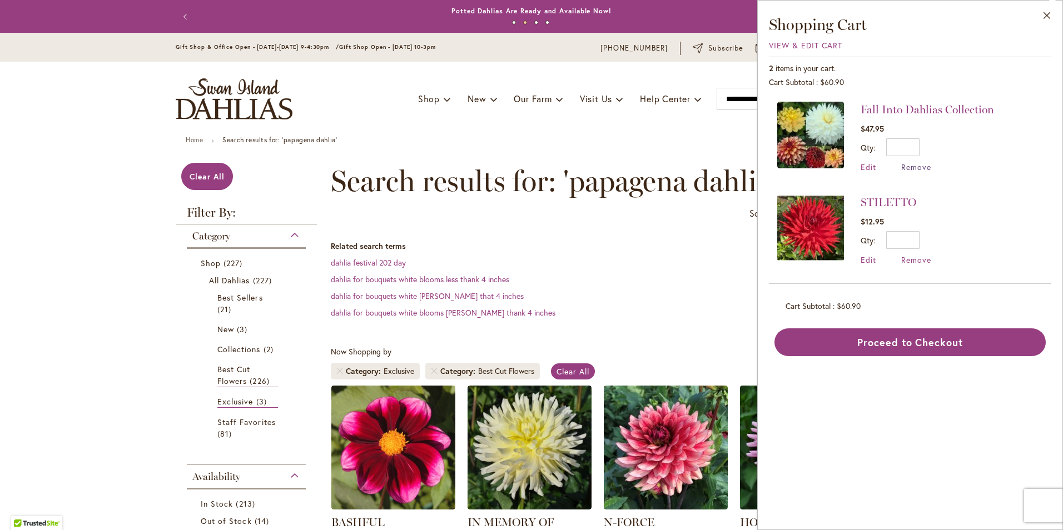
click at [917, 170] on span "Remove" at bounding box center [916, 167] width 30 height 11
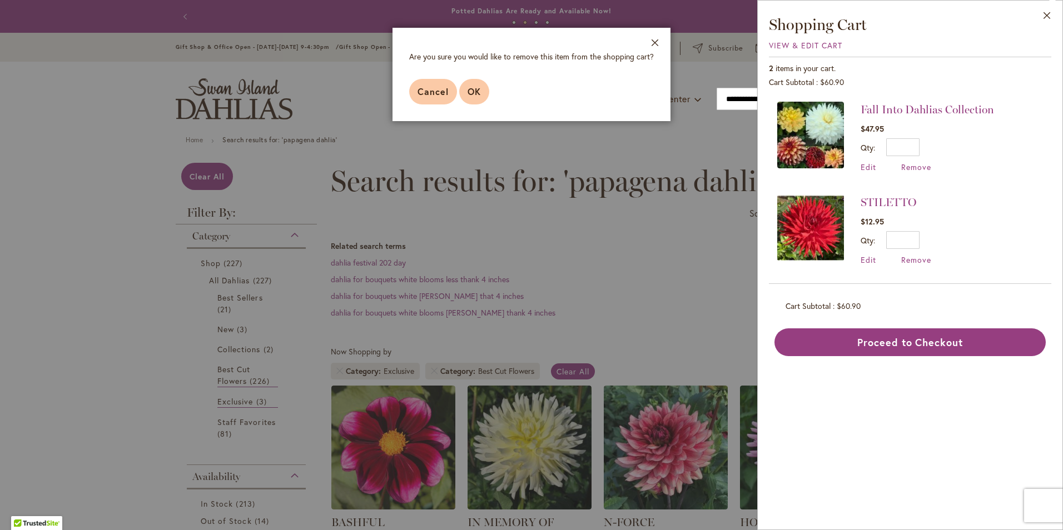
click at [476, 92] on span "OK" at bounding box center [474, 92] width 13 height 12
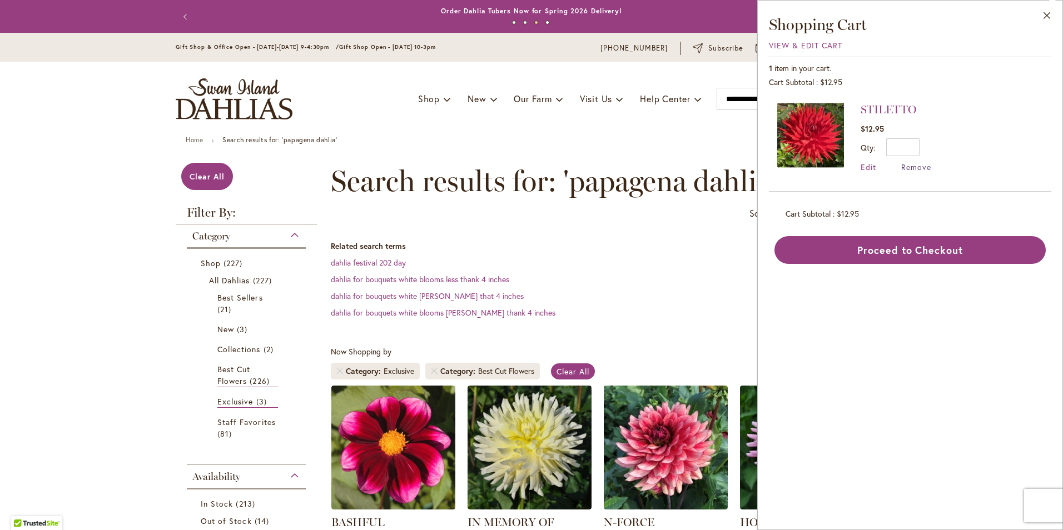
click at [914, 167] on span "Remove" at bounding box center [916, 167] width 30 height 11
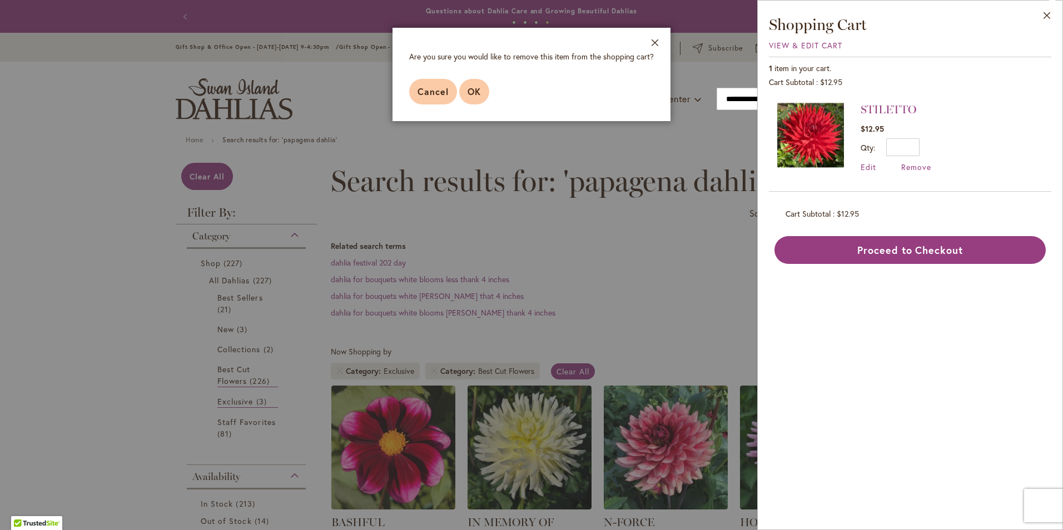
click at [475, 92] on span "OK" at bounding box center [474, 92] width 13 height 12
